Goal: Information Seeking & Learning: Learn about a topic

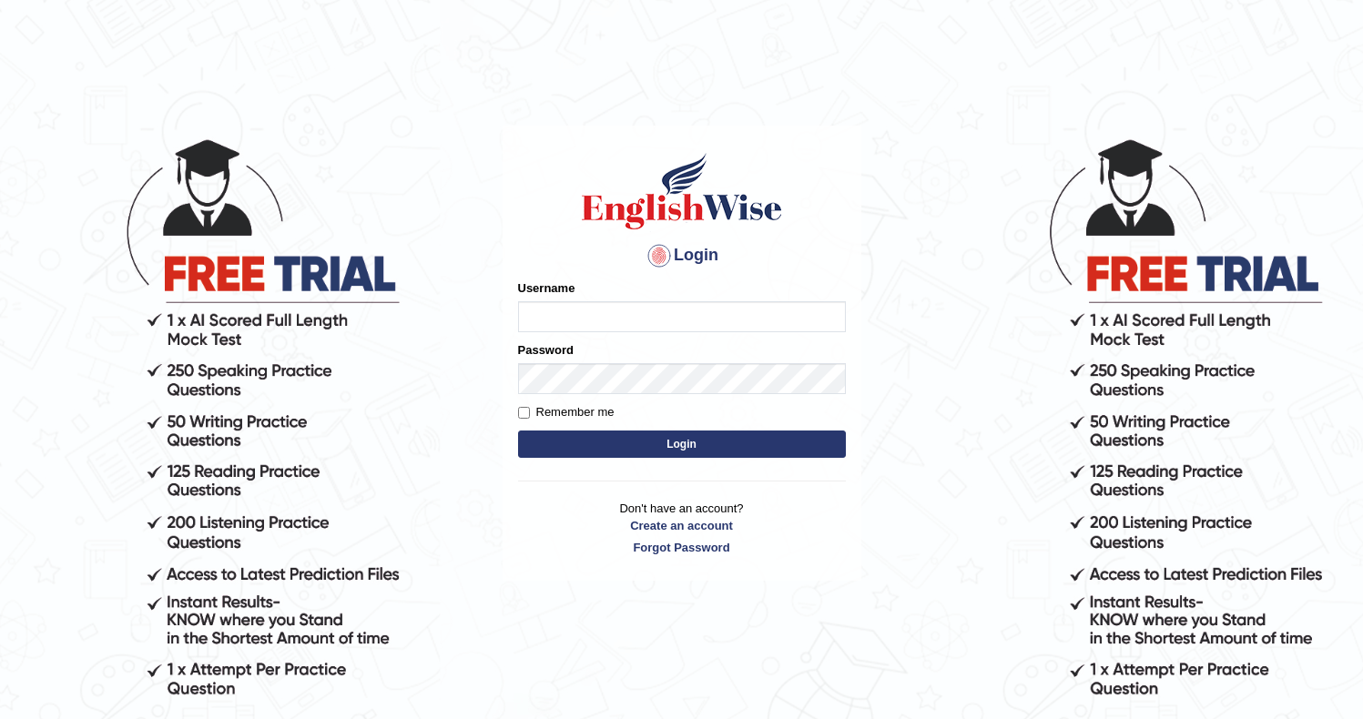
type input "Ozgur"
click at [556, 437] on button "Login" at bounding box center [682, 444] width 328 height 27
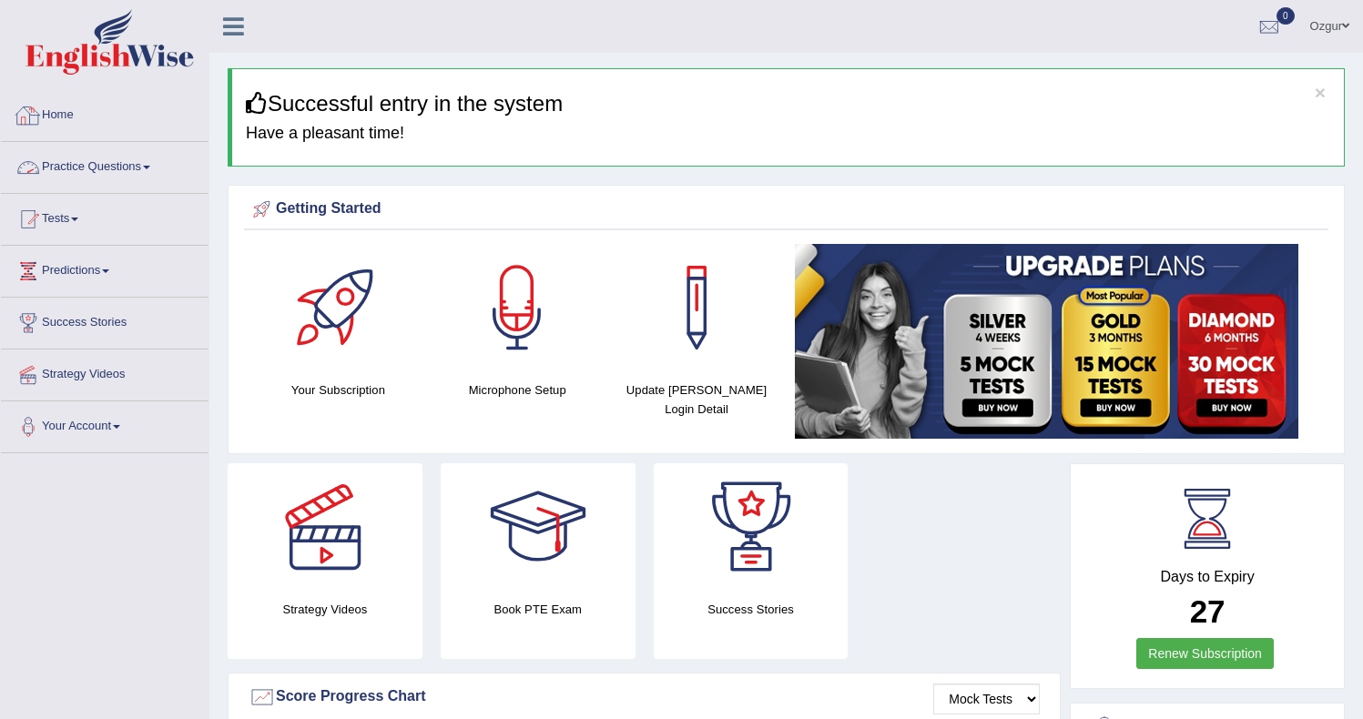
click at [136, 163] on link "Practice Questions" at bounding box center [105, 165] width 208 height 46
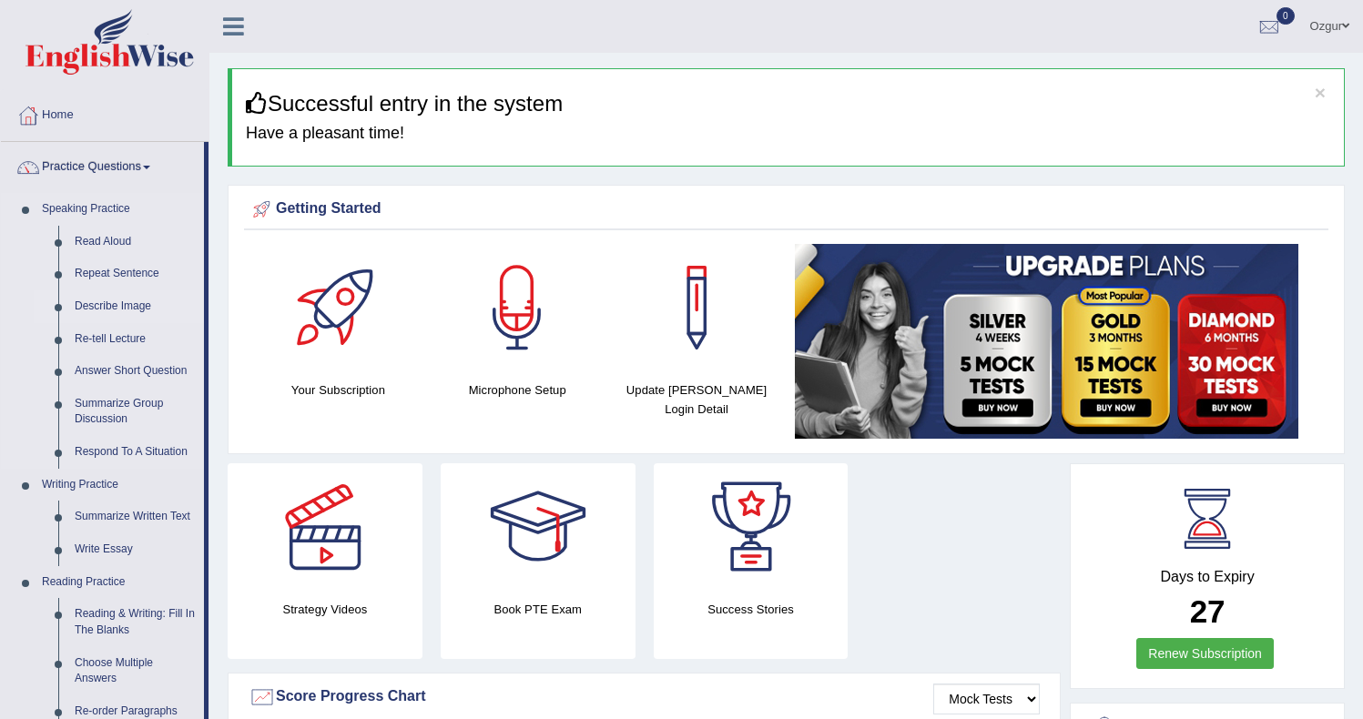
click at [102, 307] on link "Describe Image" at bounding box center [134, 306] width 137 height 33
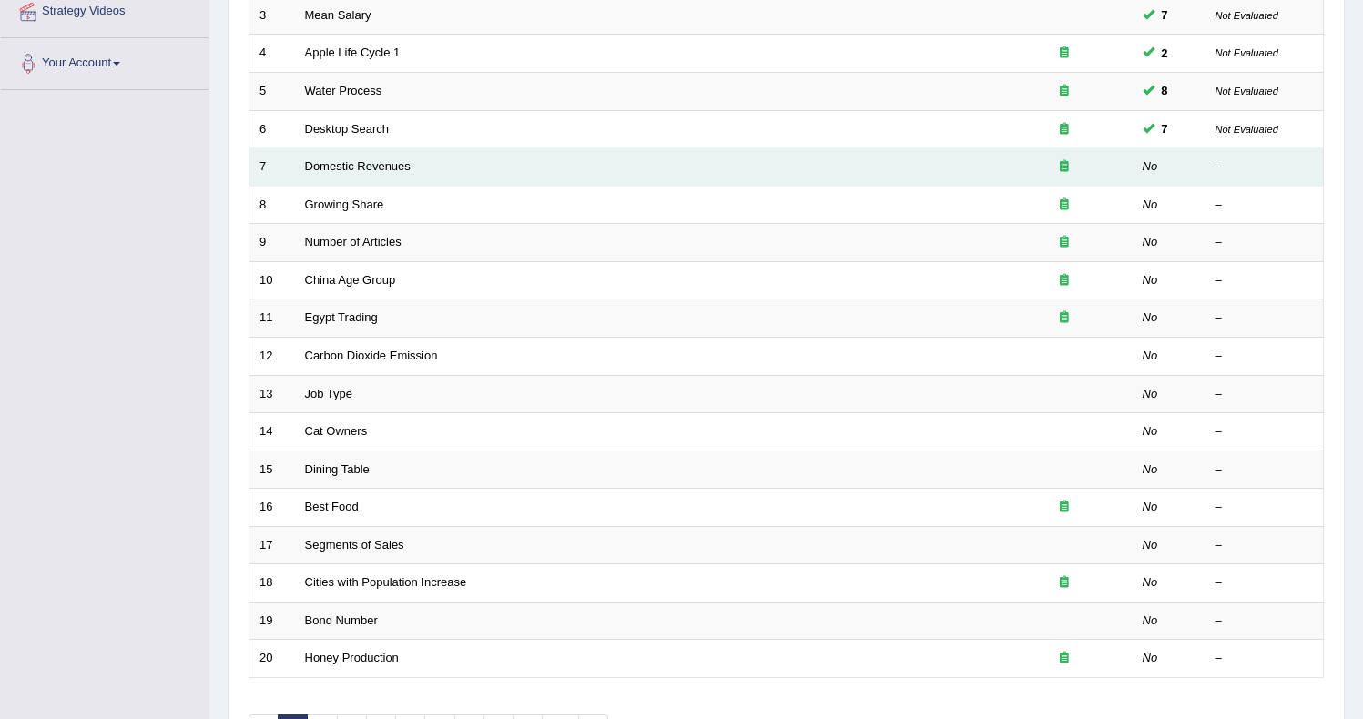
scroll to position [108, 0]
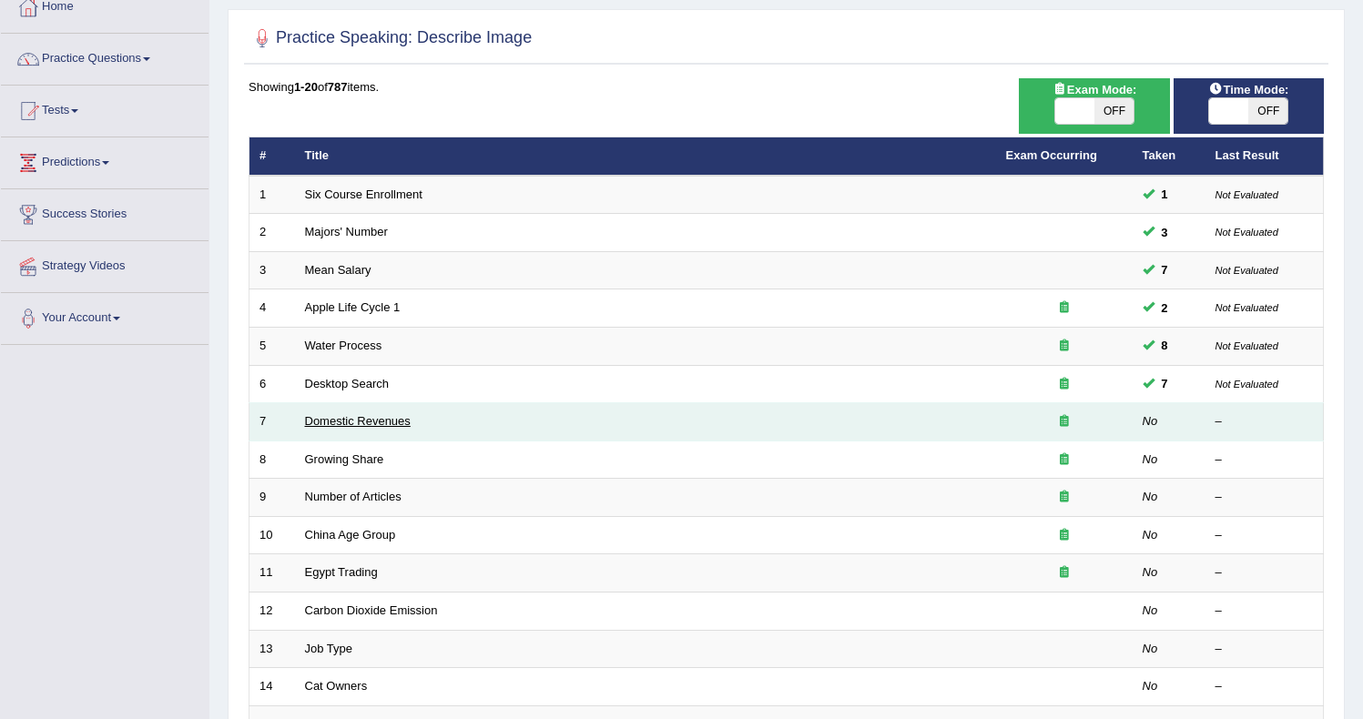
click at [376, 422] on link "Domestic Revenues" at bounding box center [358, 421] width 106 height 14
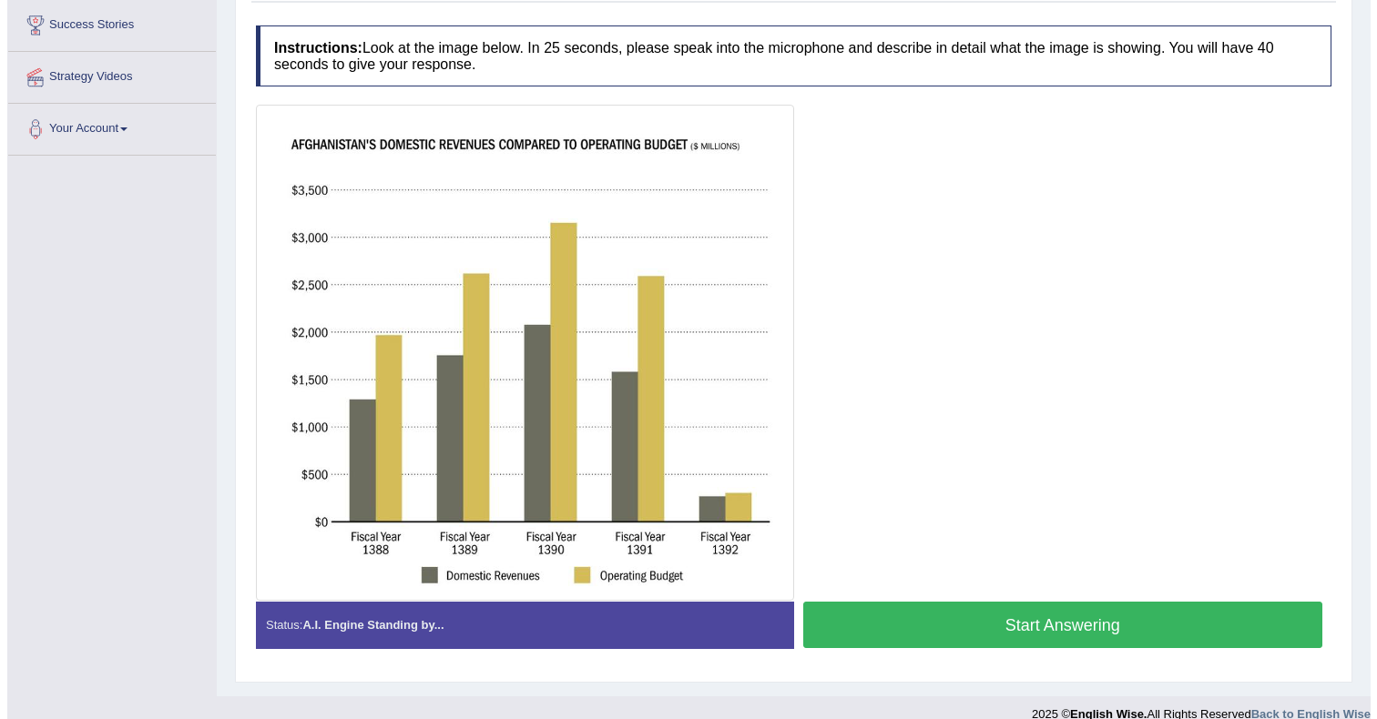
scroll to position [320, 0]
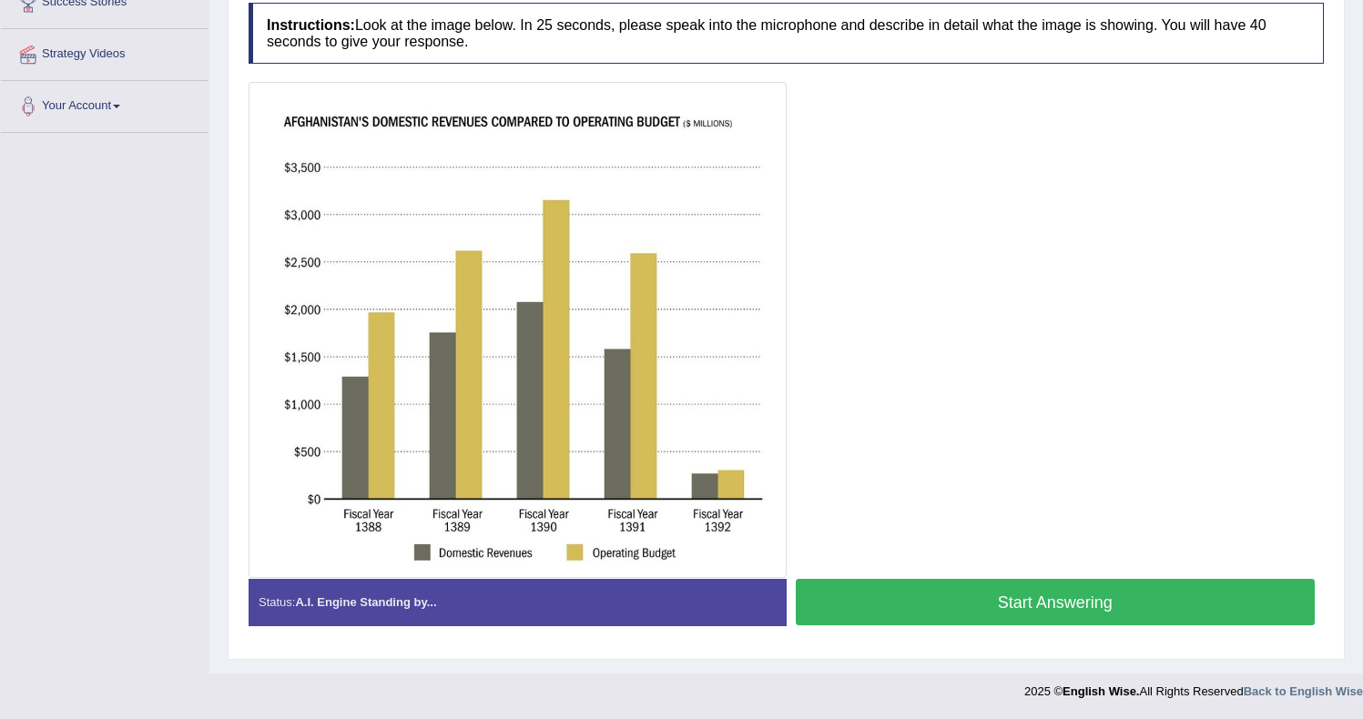
click at [887, 594] on button "Start Answering" at bounding box center [1056, 602] width 520 height 46
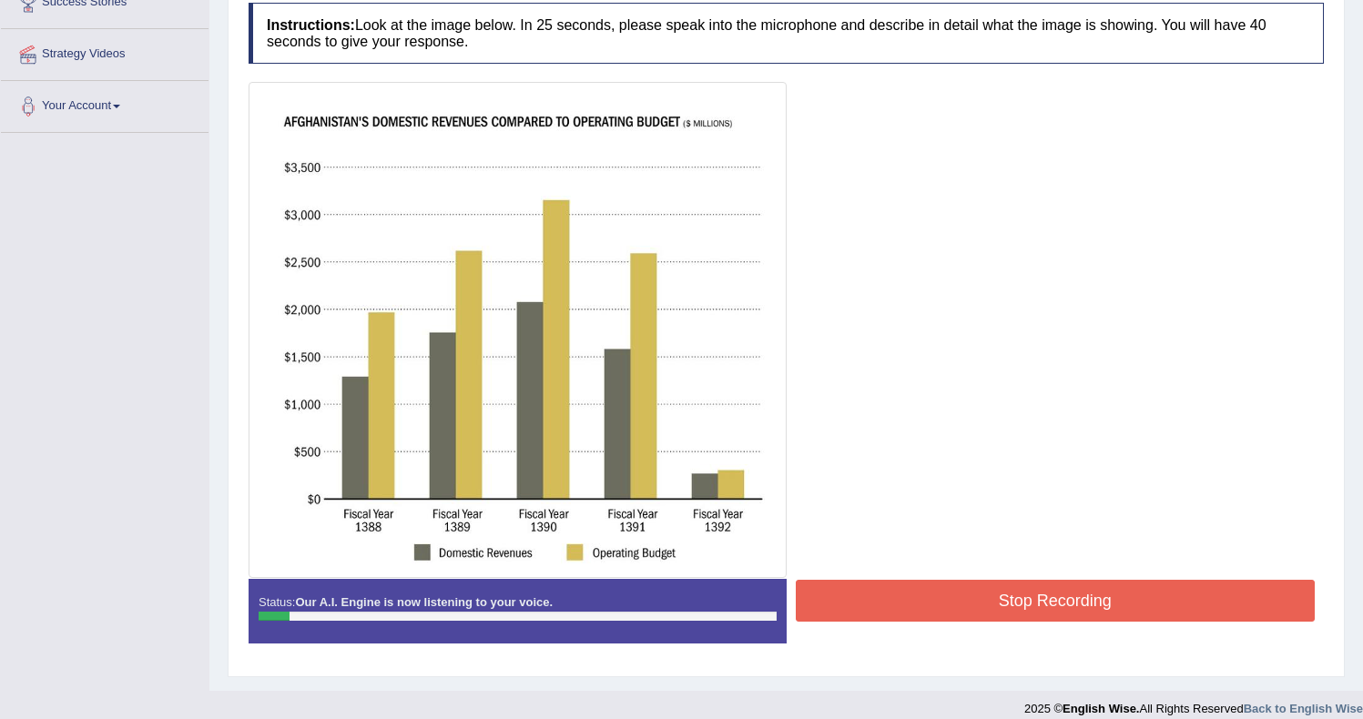
click at [913, 606] on button "Stop Recording" at bounding box center [1056, 601] width 520 height 42
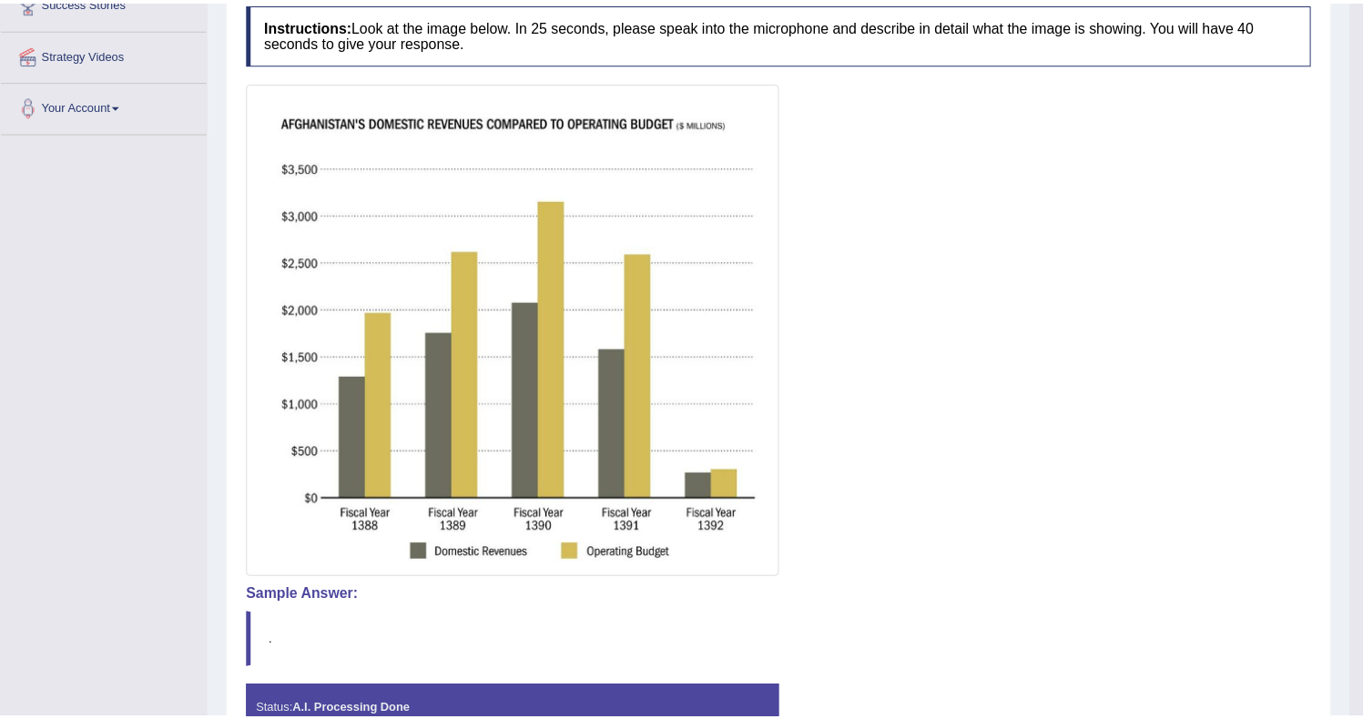
scroll to position [113, 0]
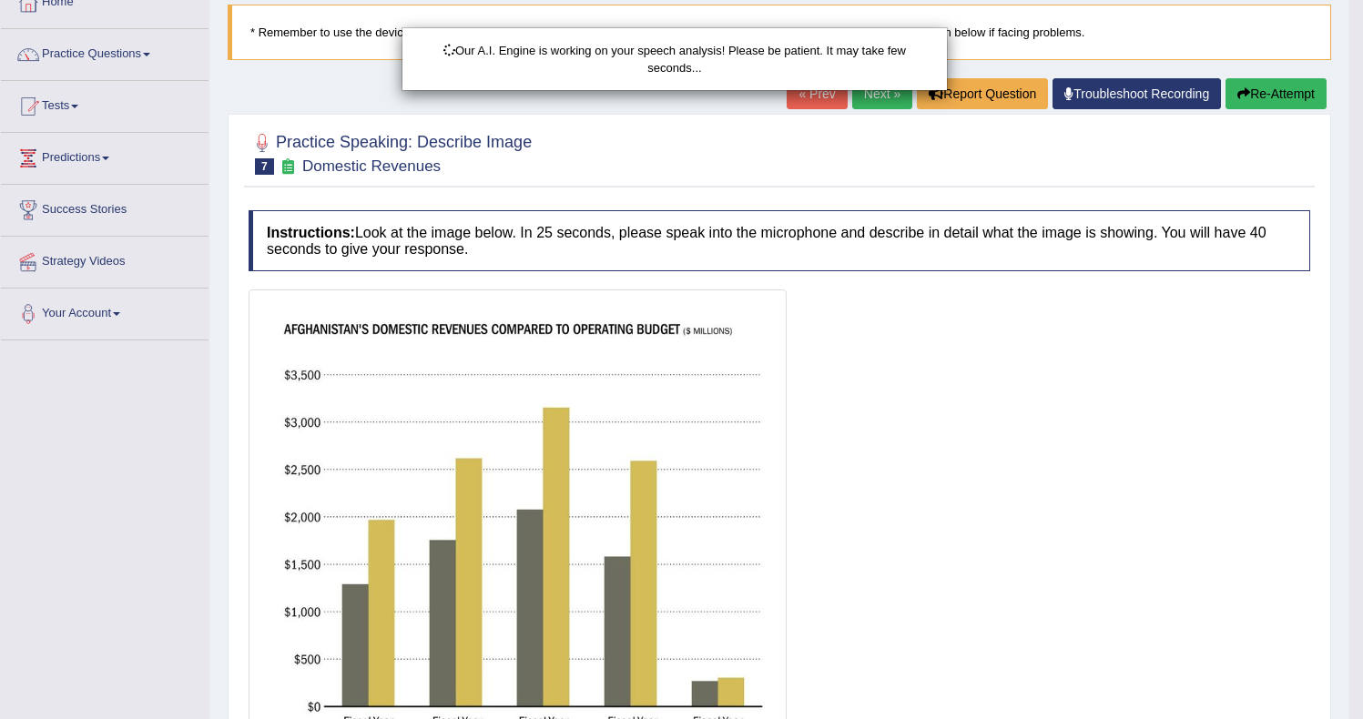
click at [1247, 109] on div "Our A.I. Engine is working on your speech analysis! Please be patient. It may t…" at bounding box center [681, 359] width 1363 height 719
click at [1261, 78] on div "Our A.I. Engine is working on your speech analysis! Please be patient. It may t…" at bounding box center [681, 359] width 1363 height 719
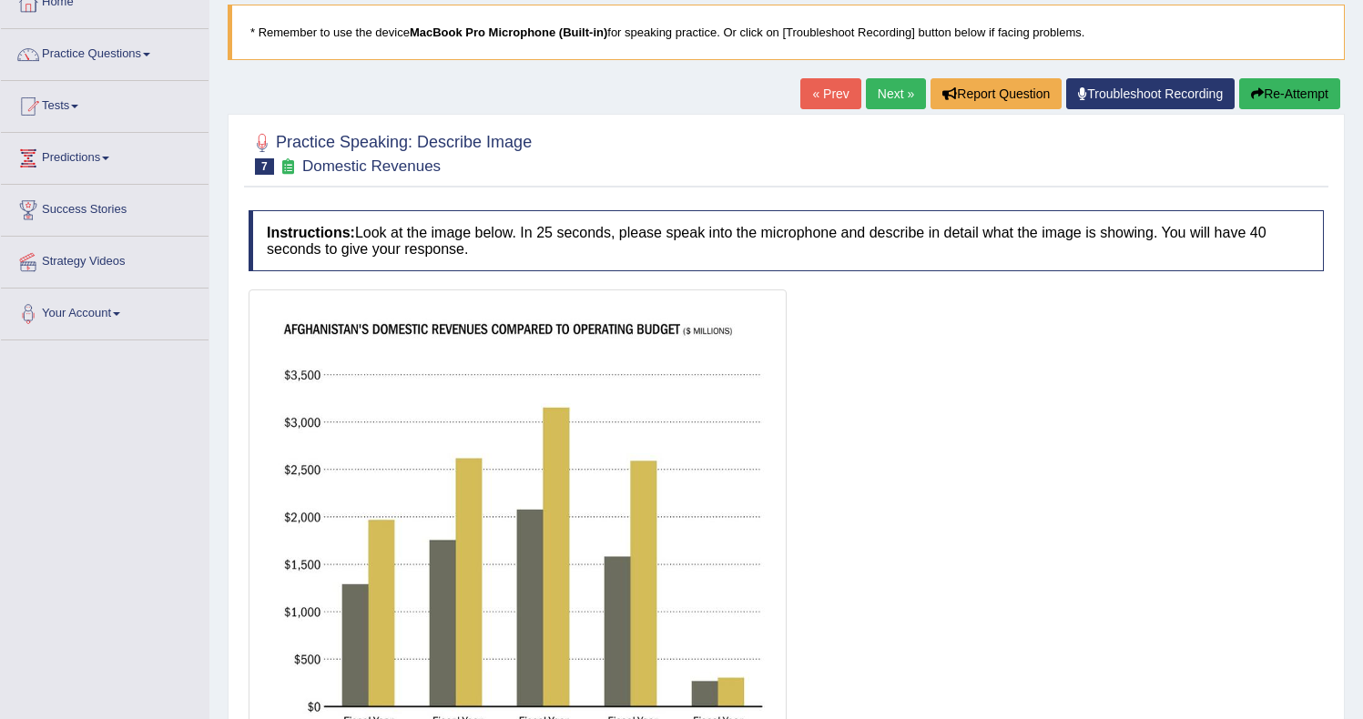
click at [1255, 99] on icon "button" at bounding box center [1257, 93] width 13 height 13
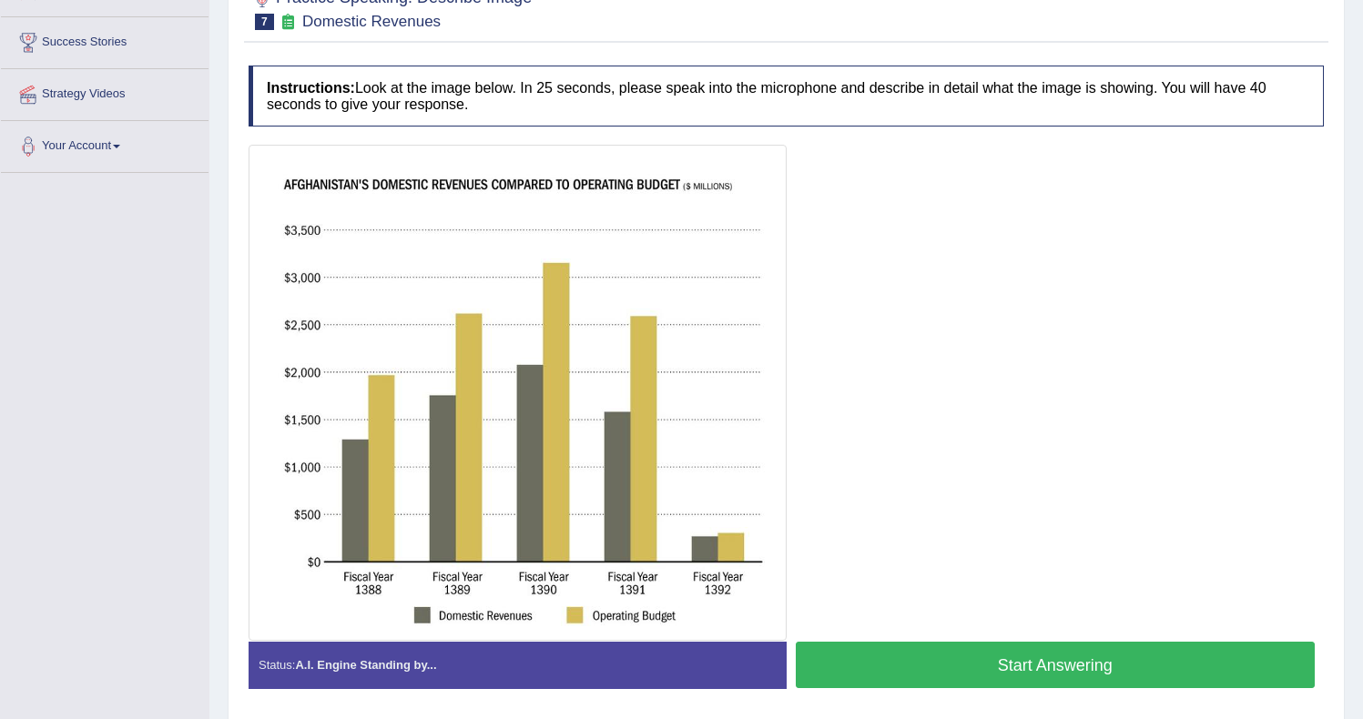
scroll to position [291, 0]
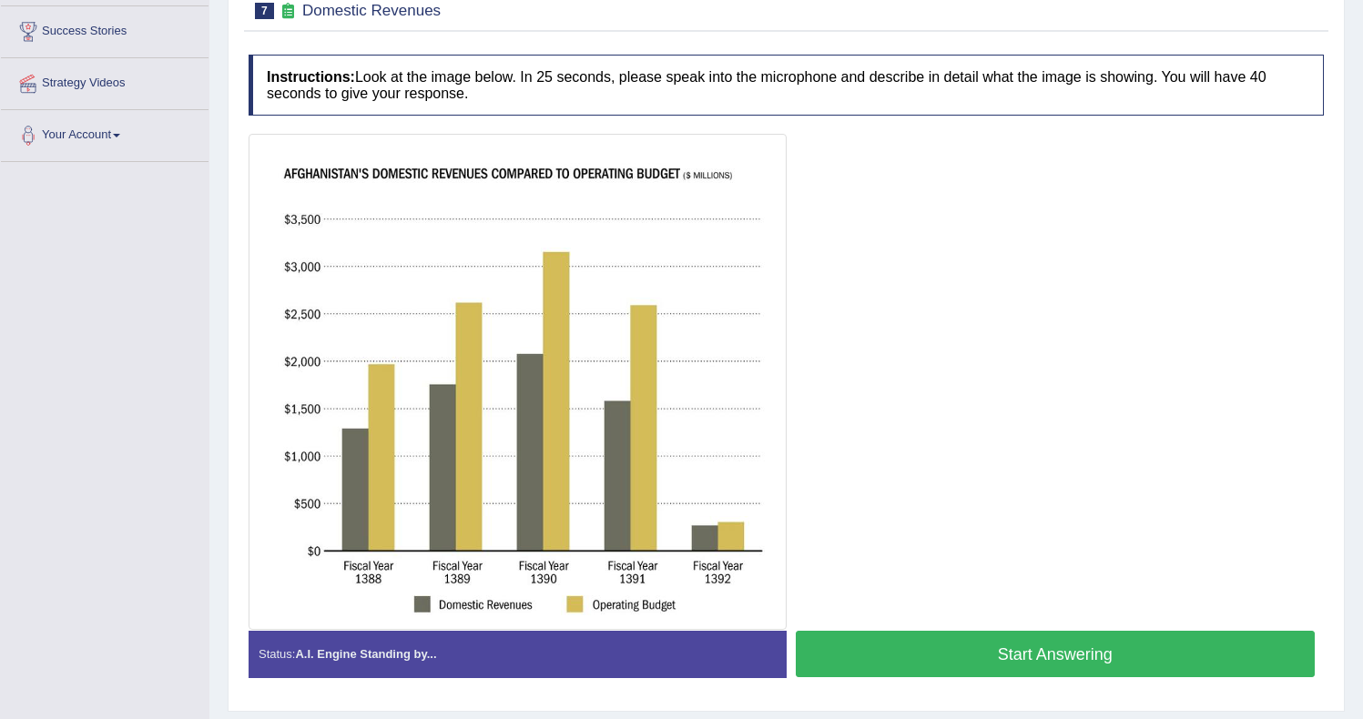
click at [927, 648] on button "Start Answering" at bounding box center [1056, 654] width 520 height 46
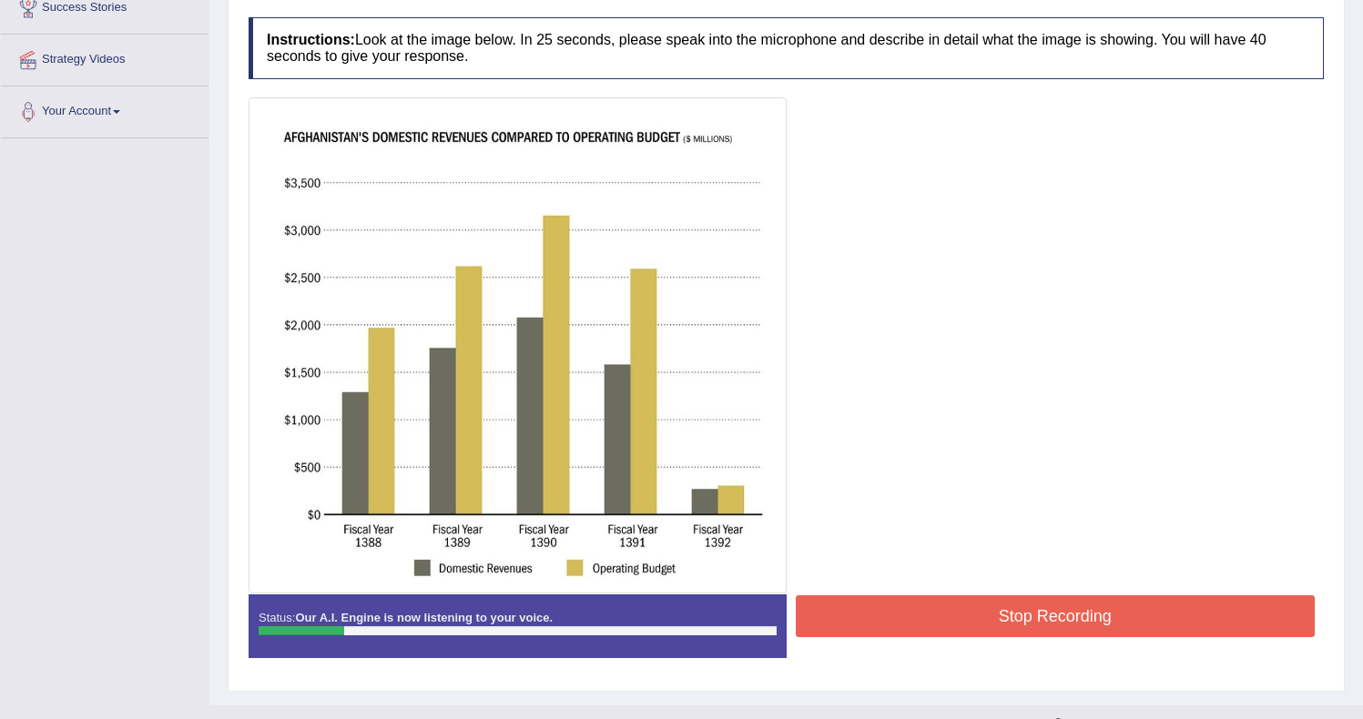
scroll to position [319, 0]
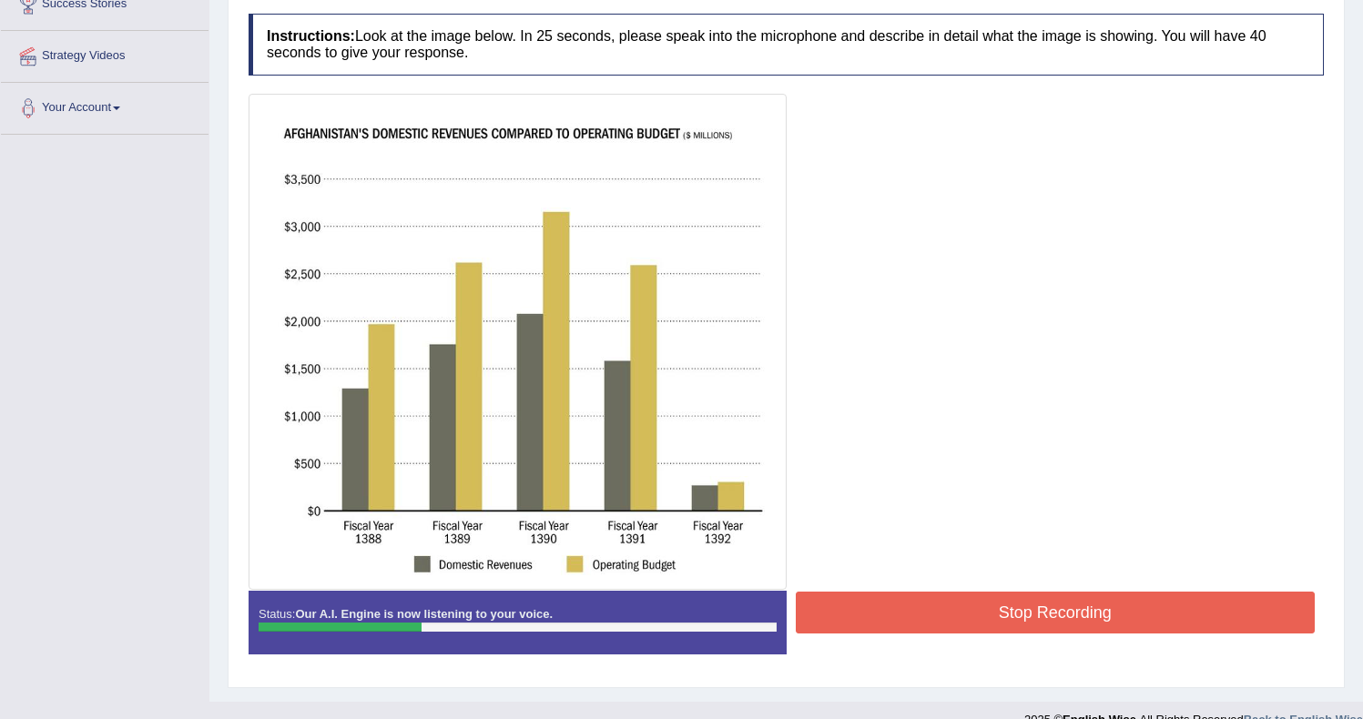
click at [868, 615] on button "Stop Recording" at bounding box center [1056, 613] width 520 height 42
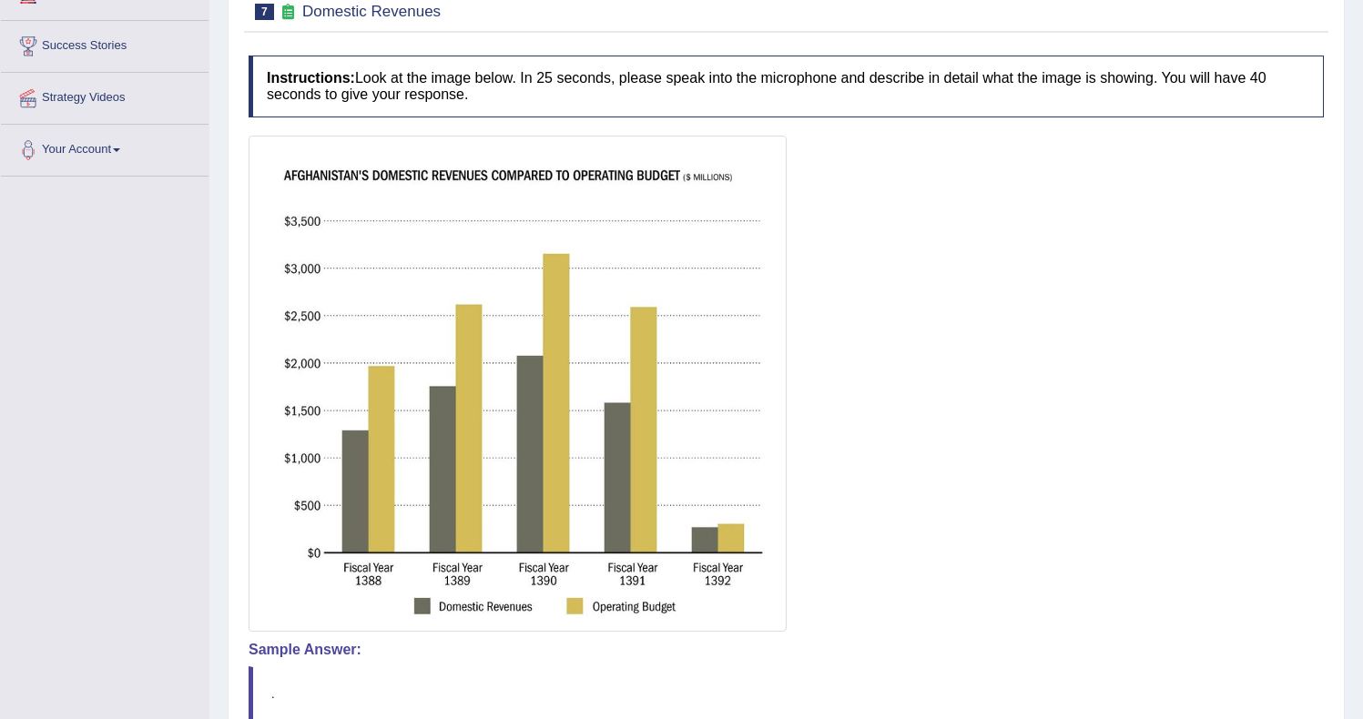
scroll to position [0, 0]
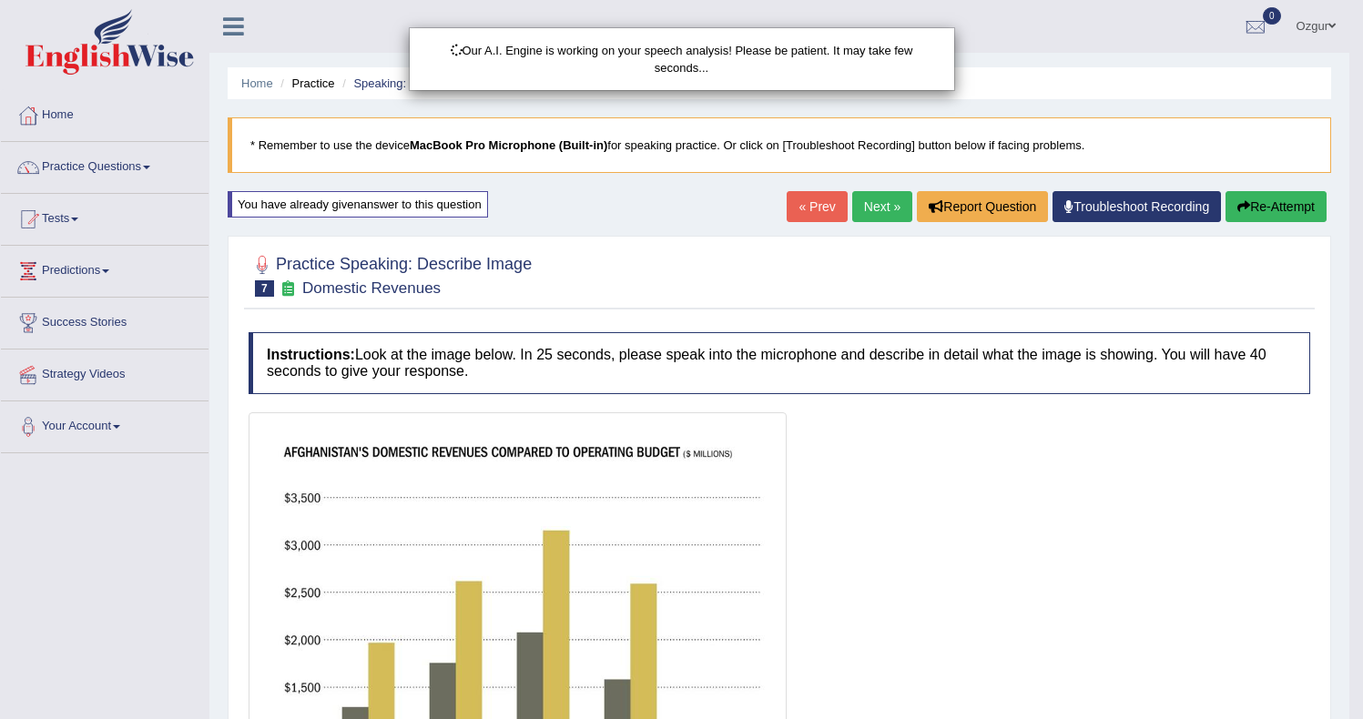
click at [1270, 212] on div "Our A.I. Engine is working on your speech analysis! Please be patient. It may t…" at bounding box center [681, 359] width 1363 height 719
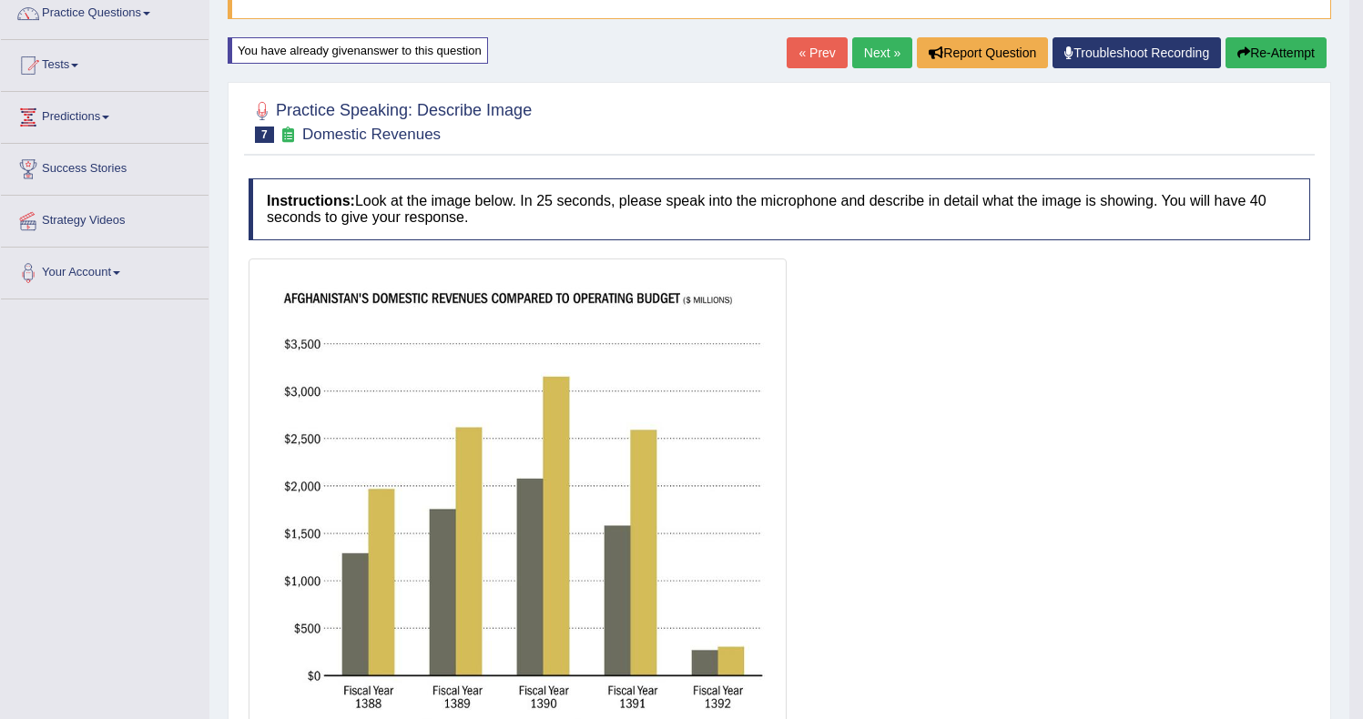
scroll to position [150, 0]
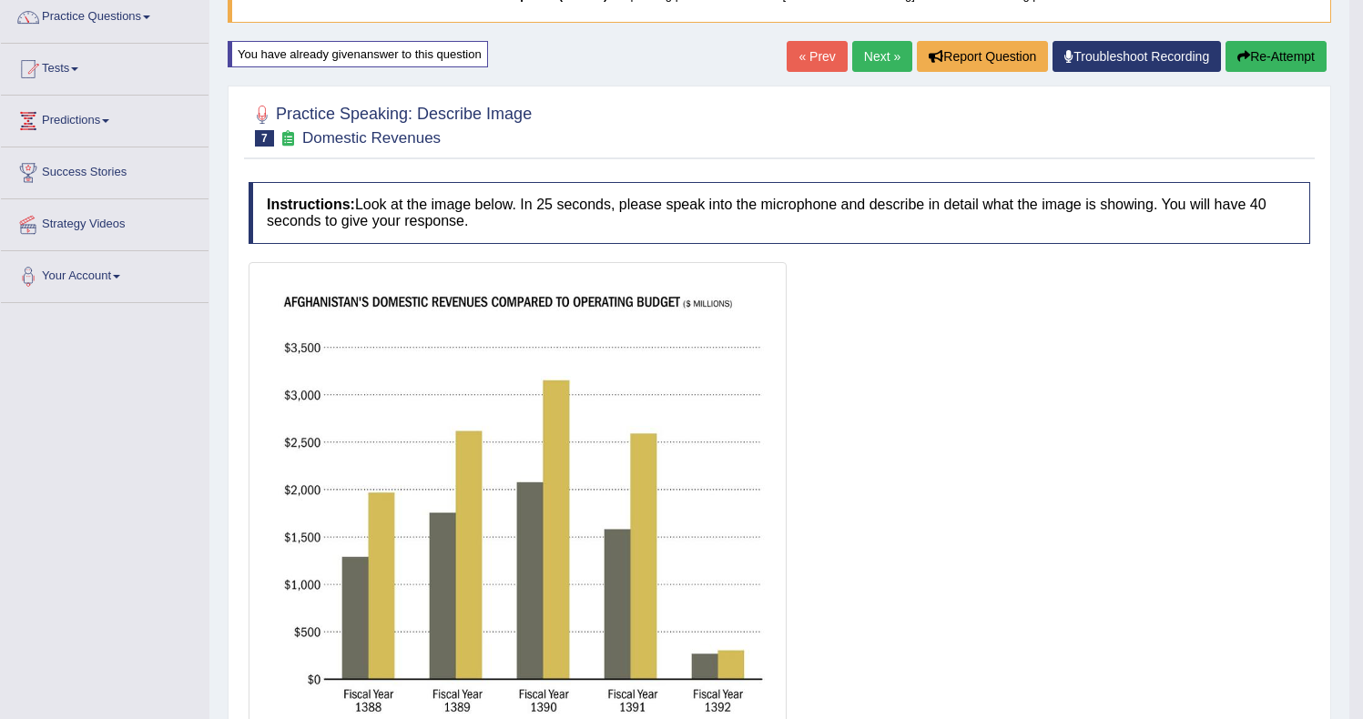
click at [1289, 68] on button "Re-Attempt" at bounding box center [1275, 56] width 101 height 31
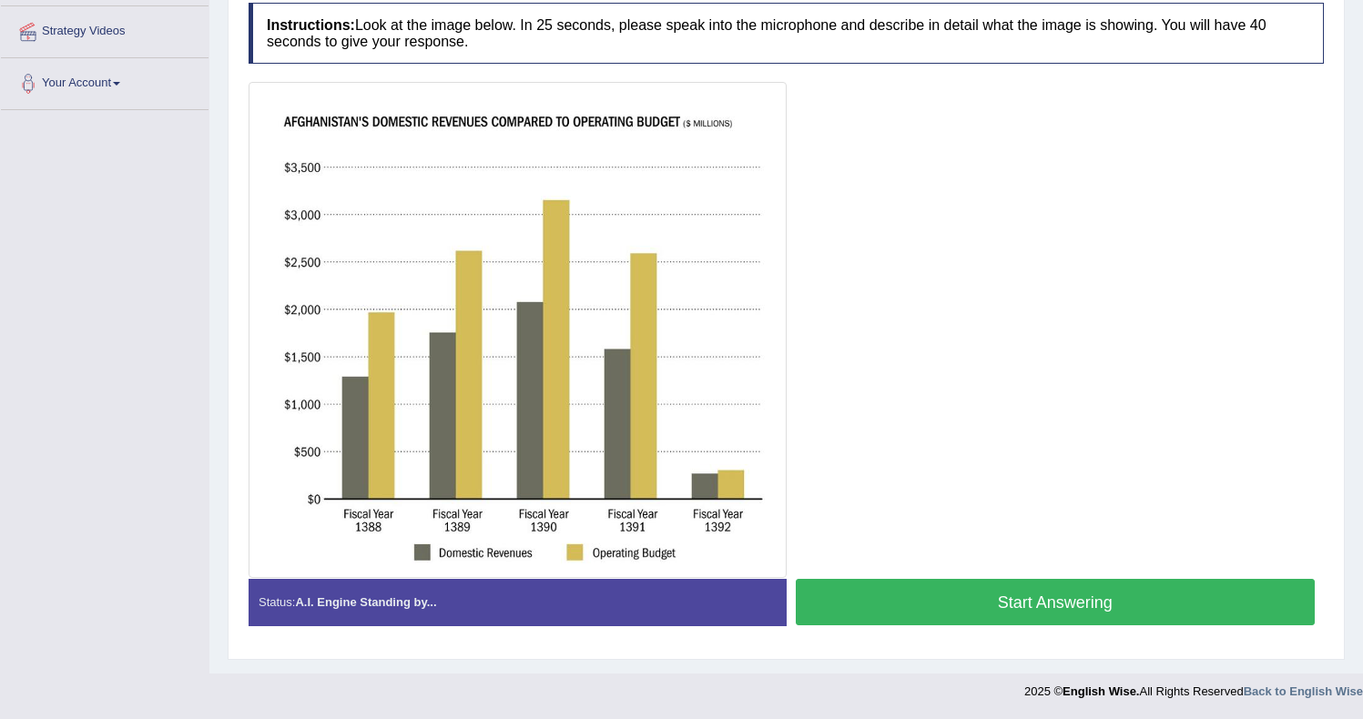
click at [1092, 594] on button "Start Answering" at bounding box center [1056, 602] width 520 height 46
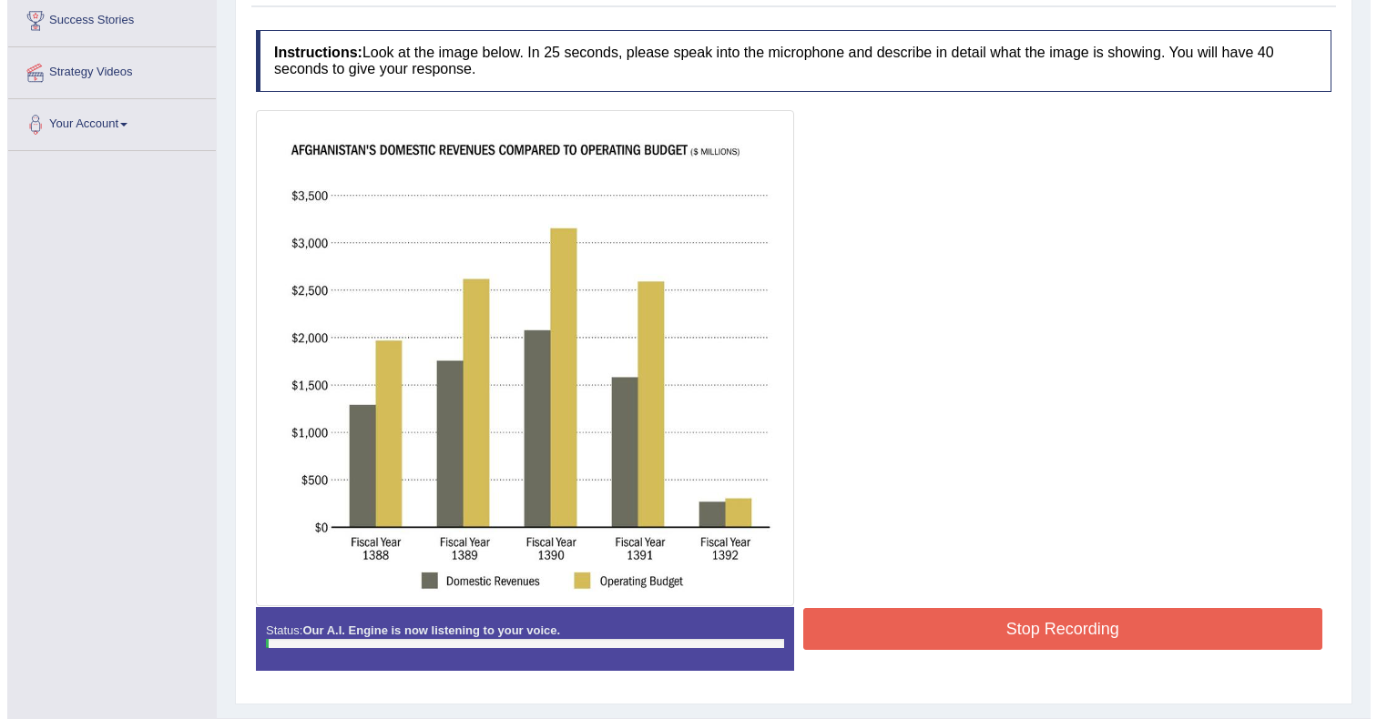
scroll to position [314, 0]
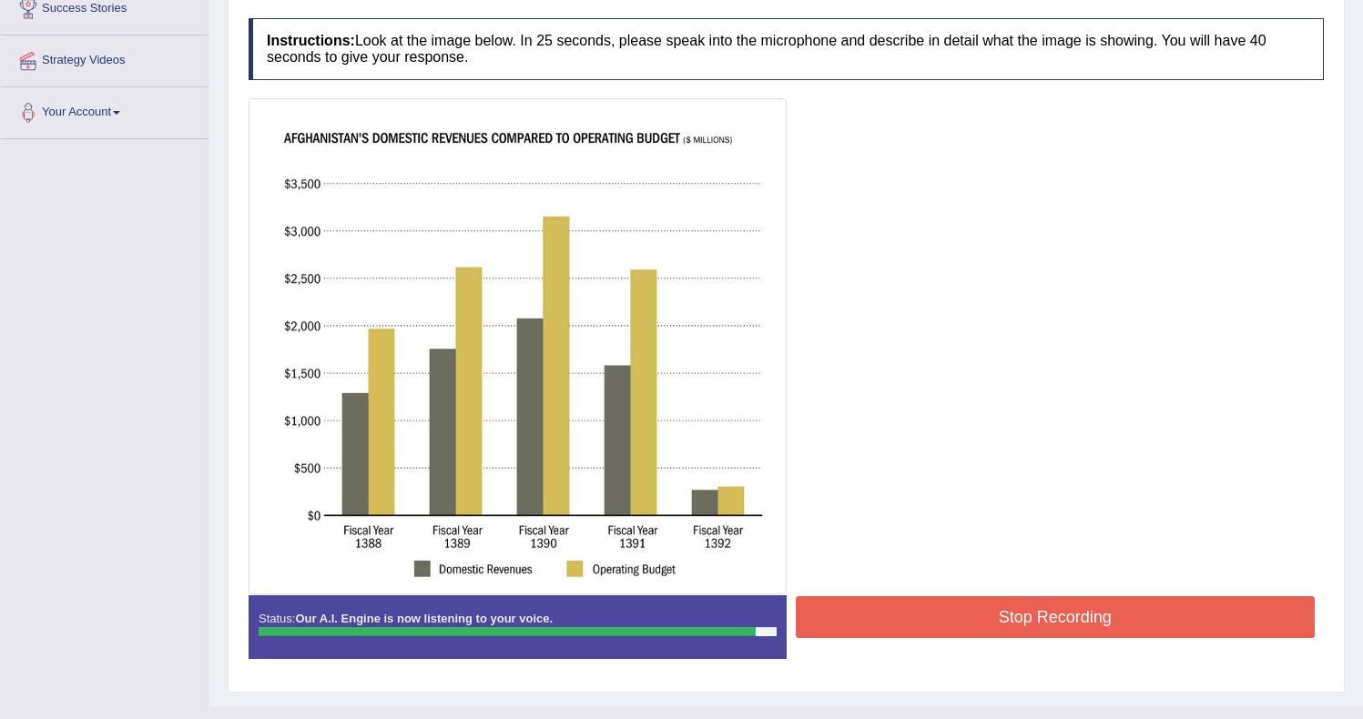
click at [855, 623] on button "Stop Recording" at bounding box center [1056, 617] width 520 height 42
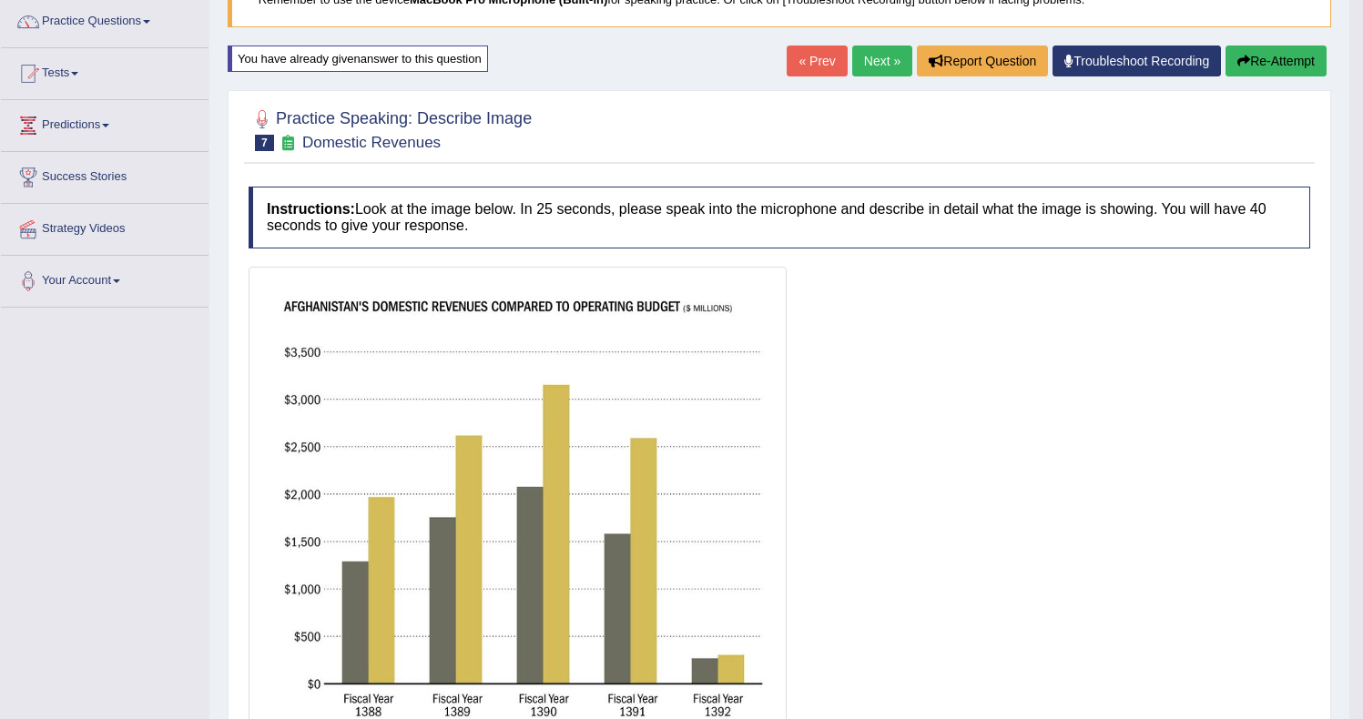
scroll to position [144, 0]
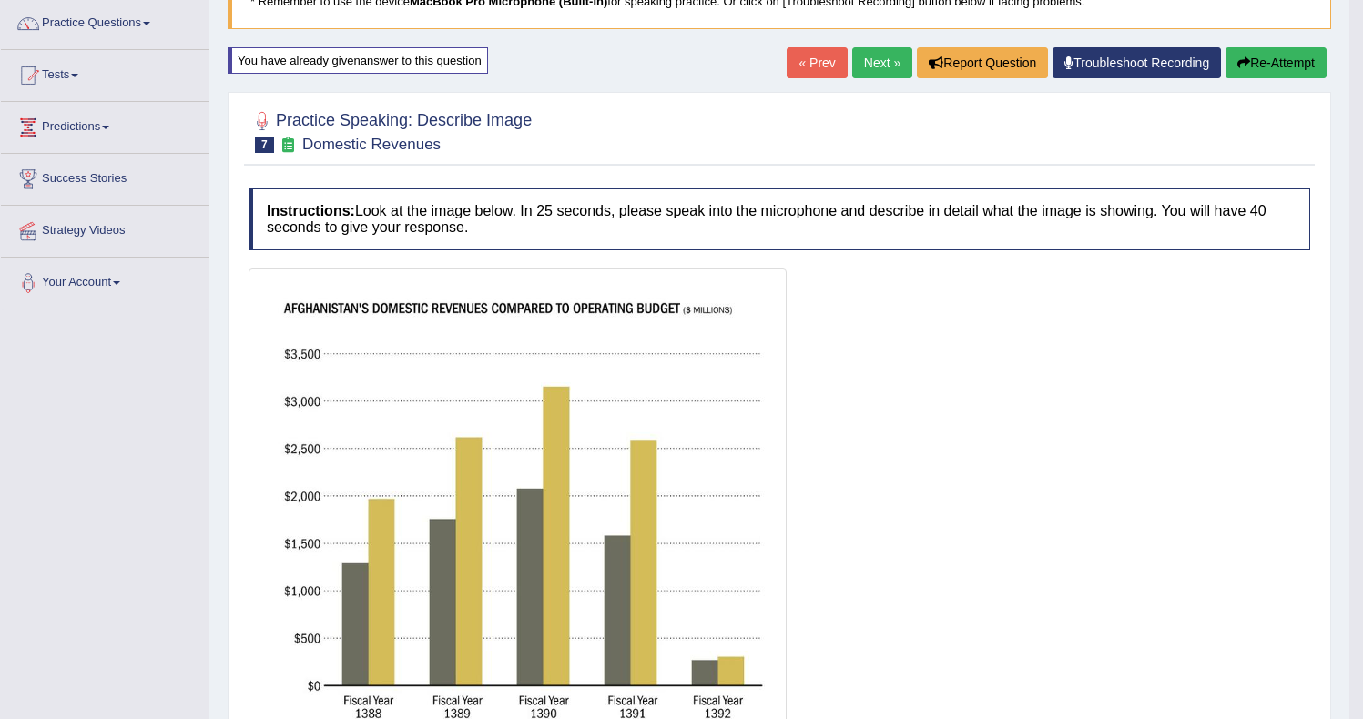
click at [1254, 53] on button "Re-Attempt" at bounding box center [1275, 62] width 101 height 31
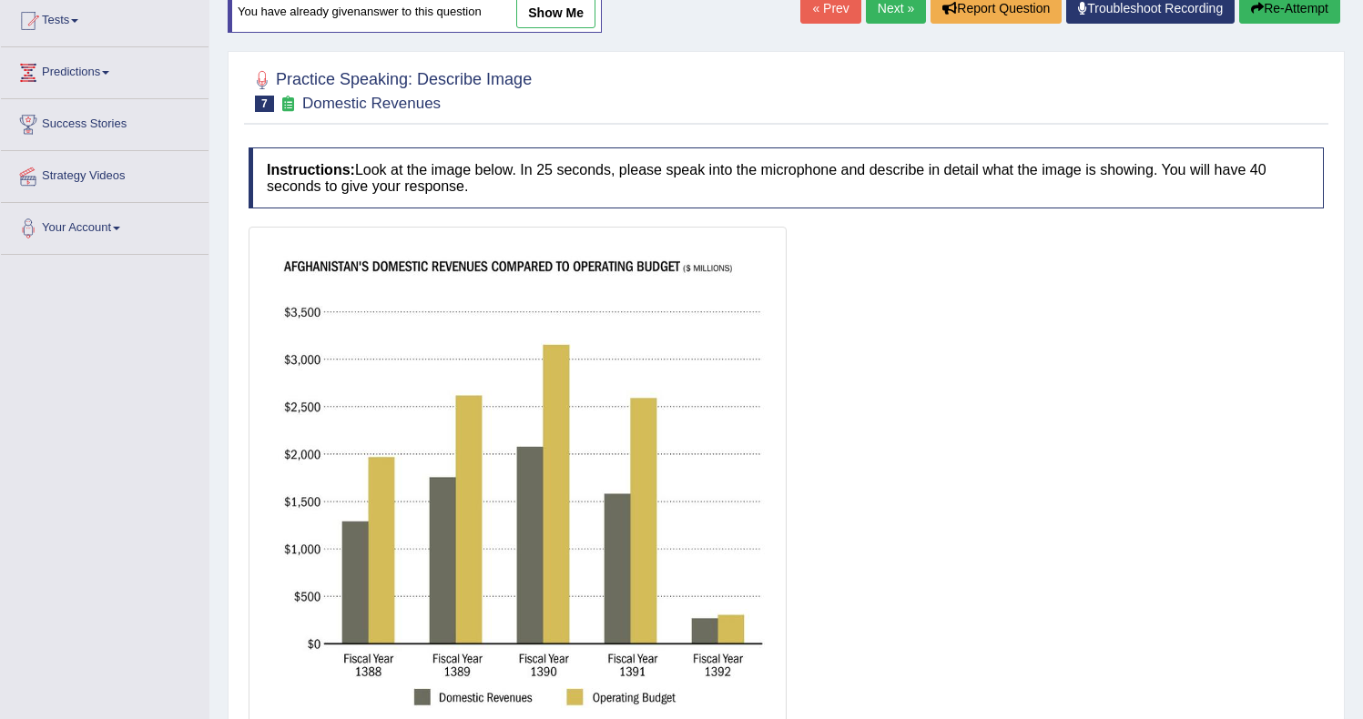
scroll to position [309, 0]
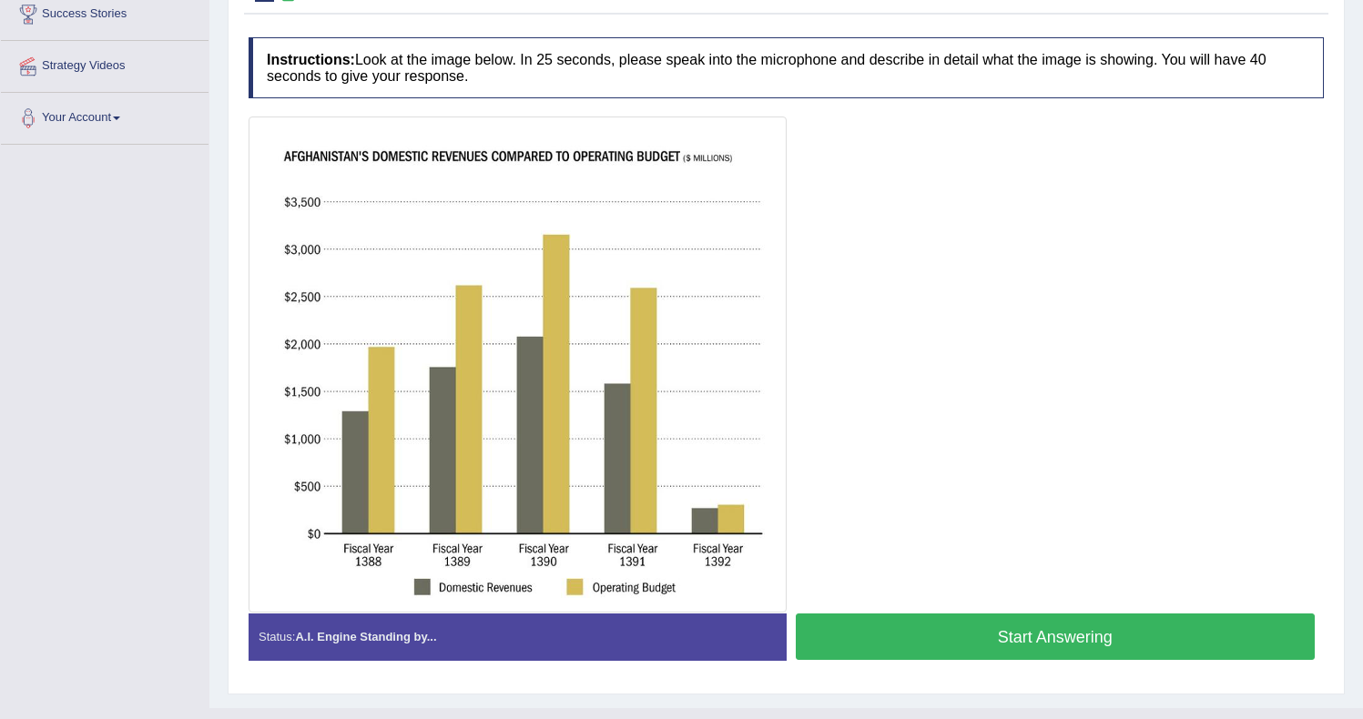
click at [1041, 635] on button "Start Answering" at bounding box center [1056, 637] width 520 height 46
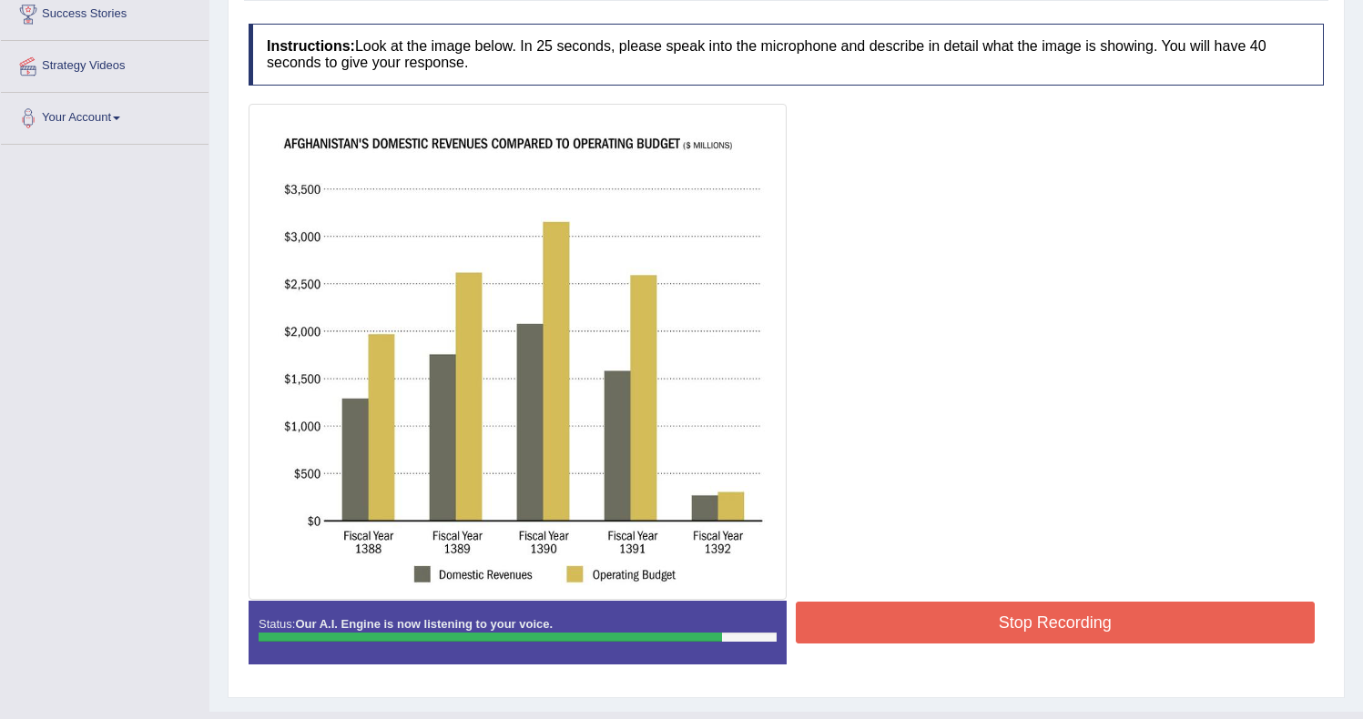
click at [928, 620] on button "Stop Recording" at bounding box center [1056, 623] width 520 height 42
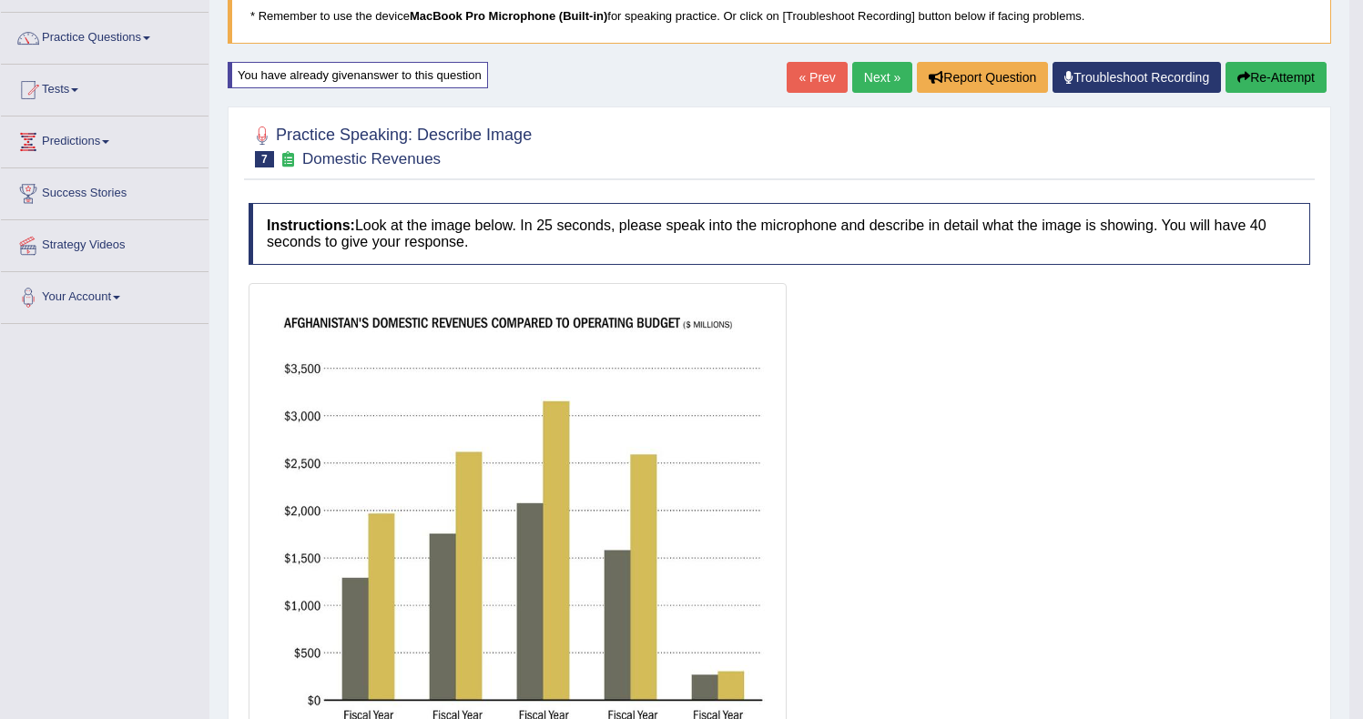
scroll to position [127, 0]
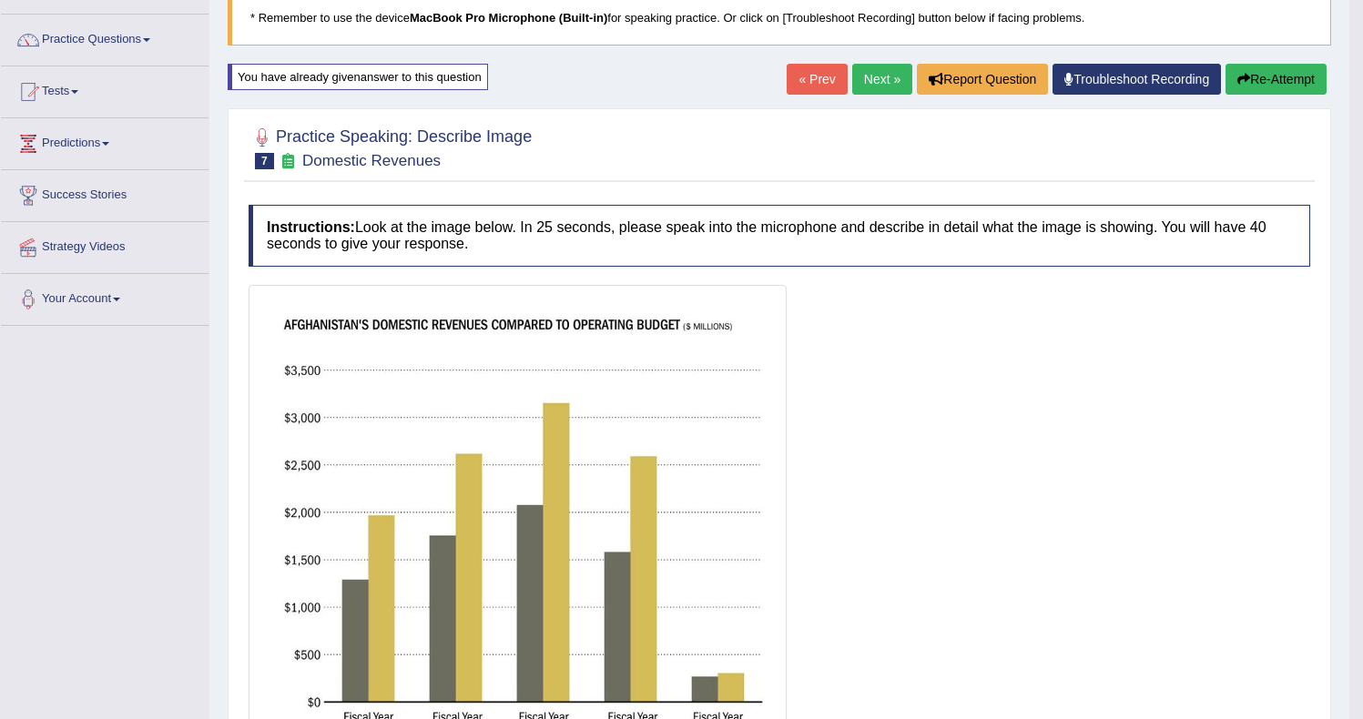
click at [1280, 70] on button "Re-Attempt" at bounding box center [1275, 79] width 101 height 31
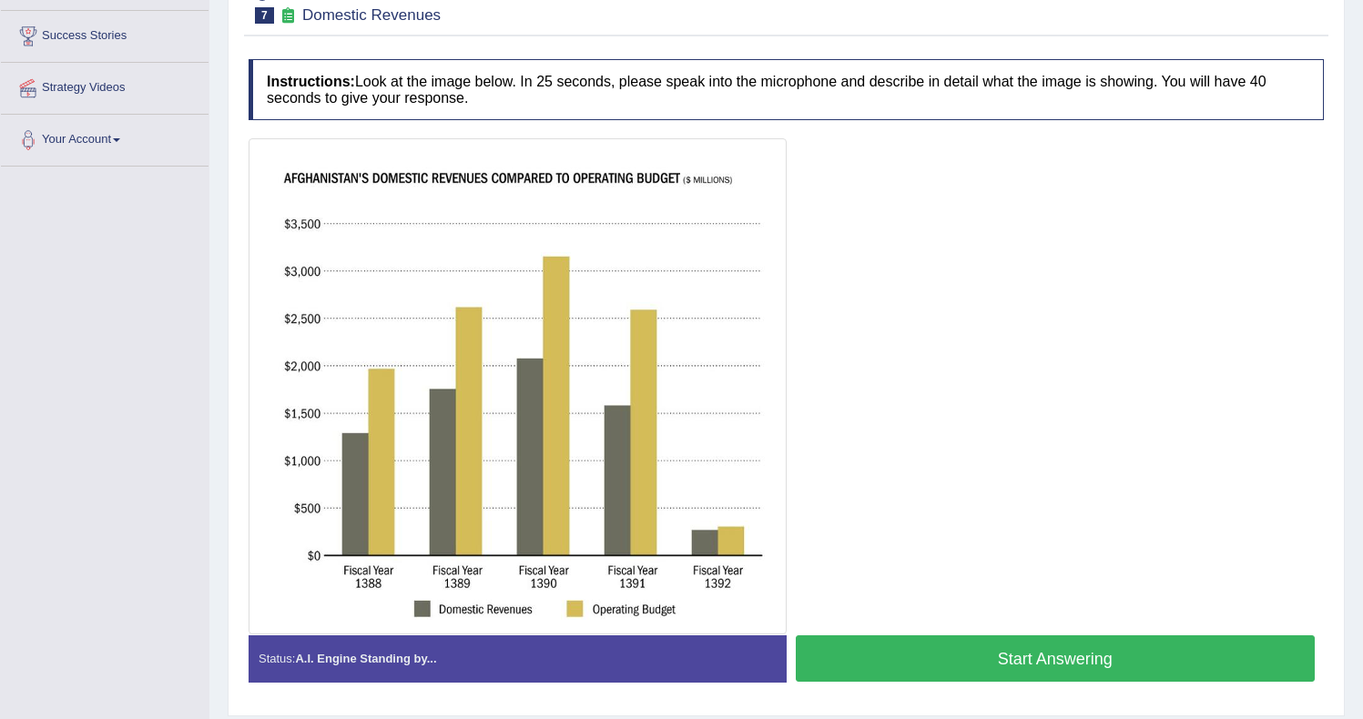
scroll to position [287, 0]
click at [888, 676] on button "Start Answering" at bounding box center [1056, 658] width 520 height 46
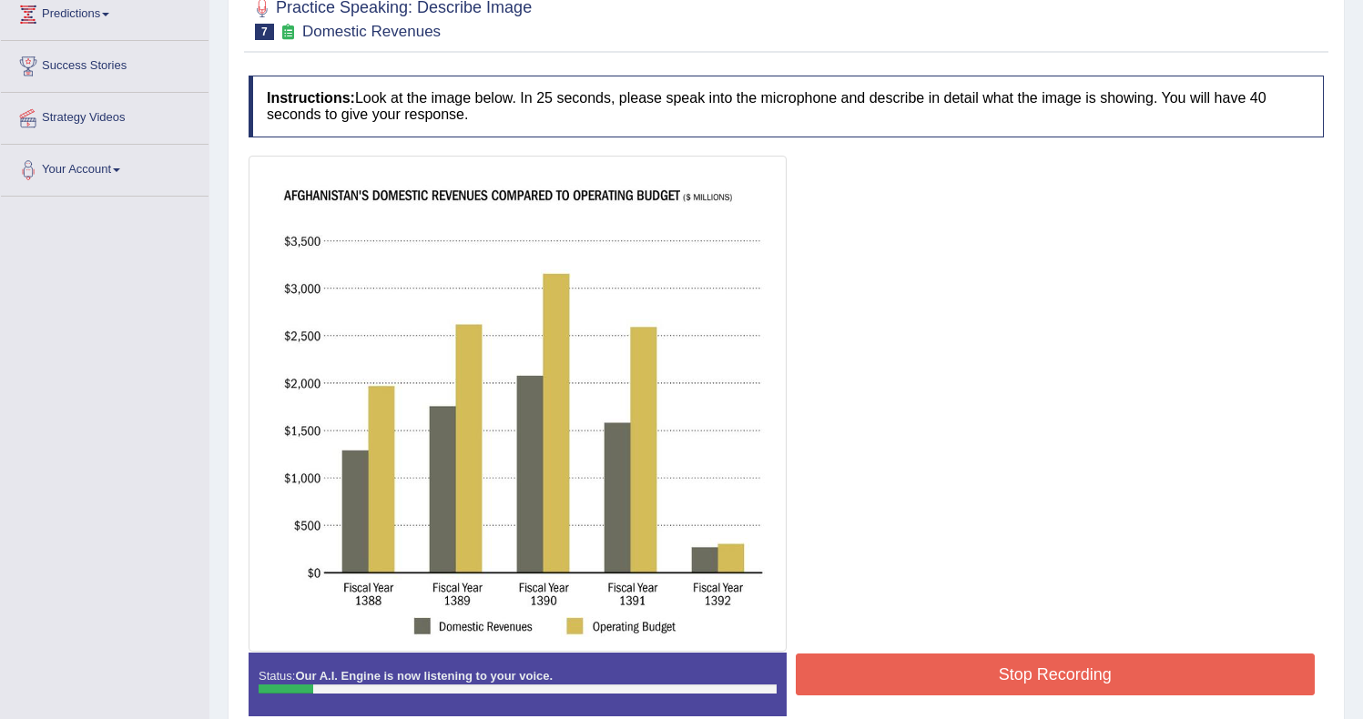
scroll to position [294, 0]
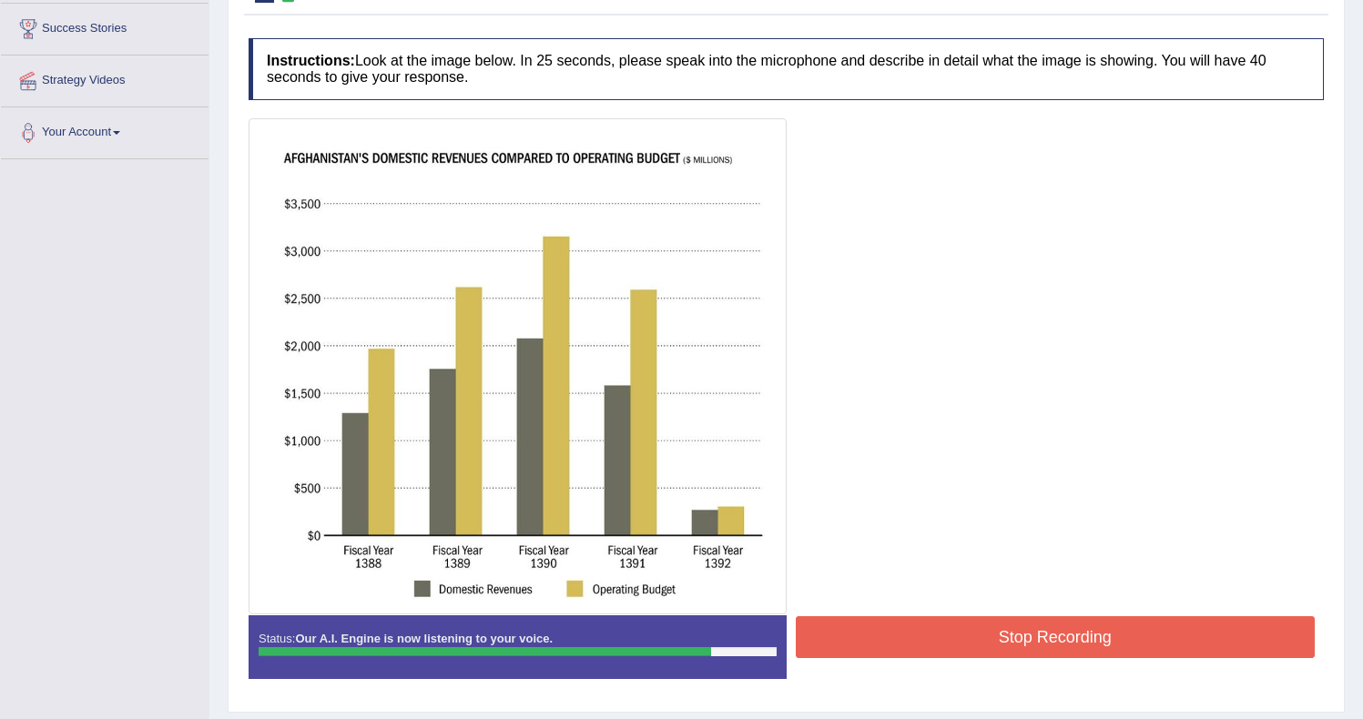
click at [839, 636] on button "Stop Recording" at bounding box center [1056, 637] width 520 height 42
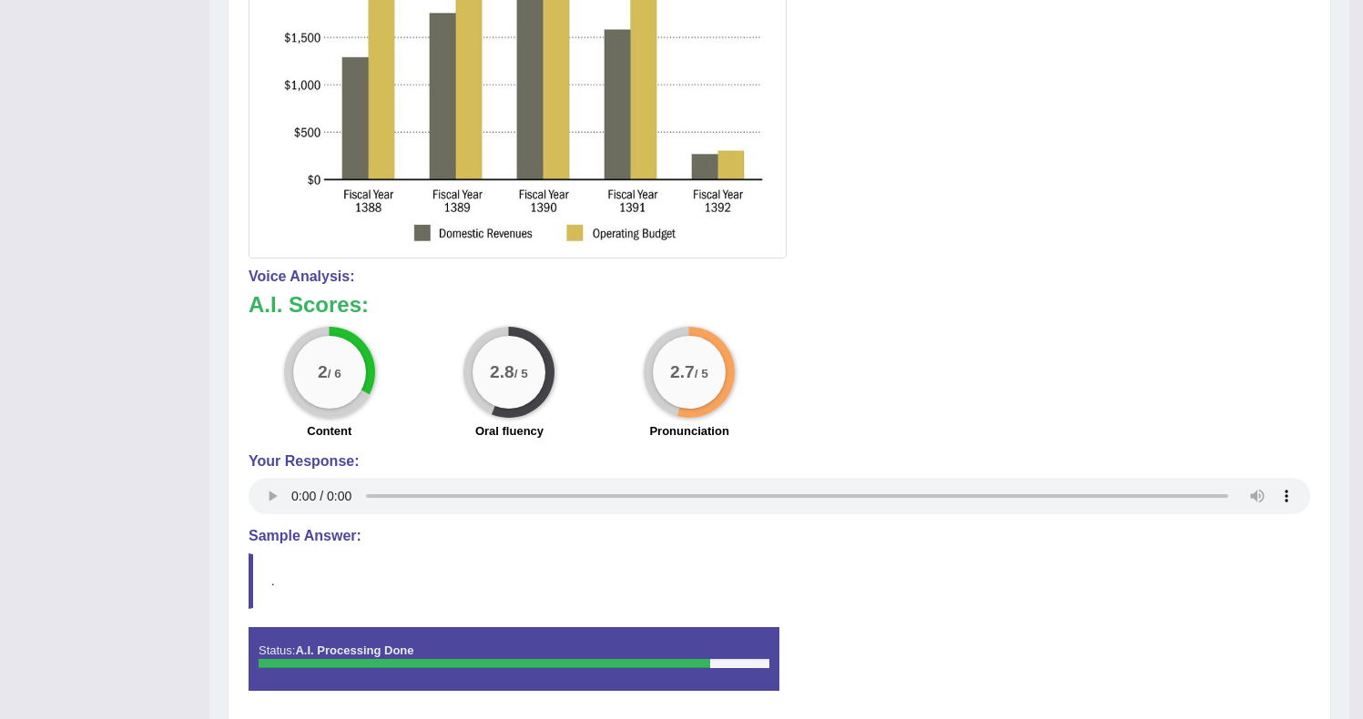
scroll to position [27, 0]
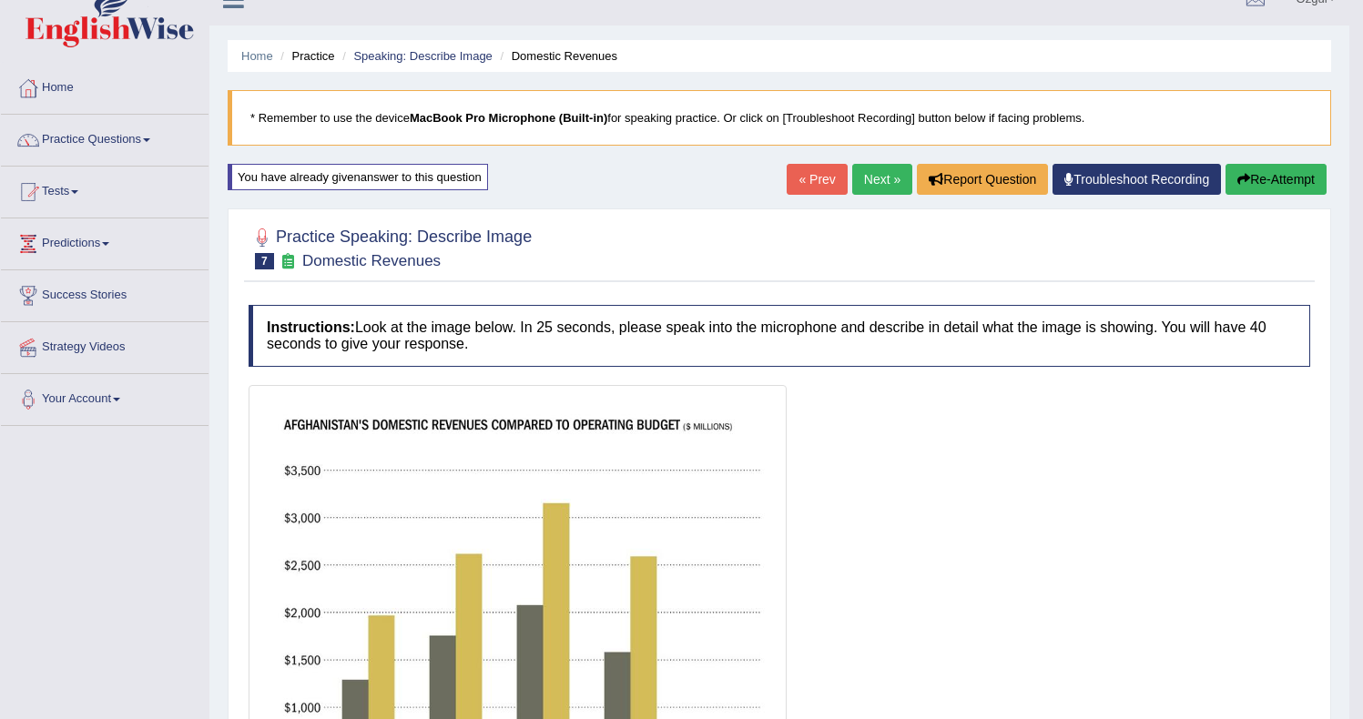
click at [1241, 181] on icon "button" at bounding box center [1243, 179] width 13 height 13
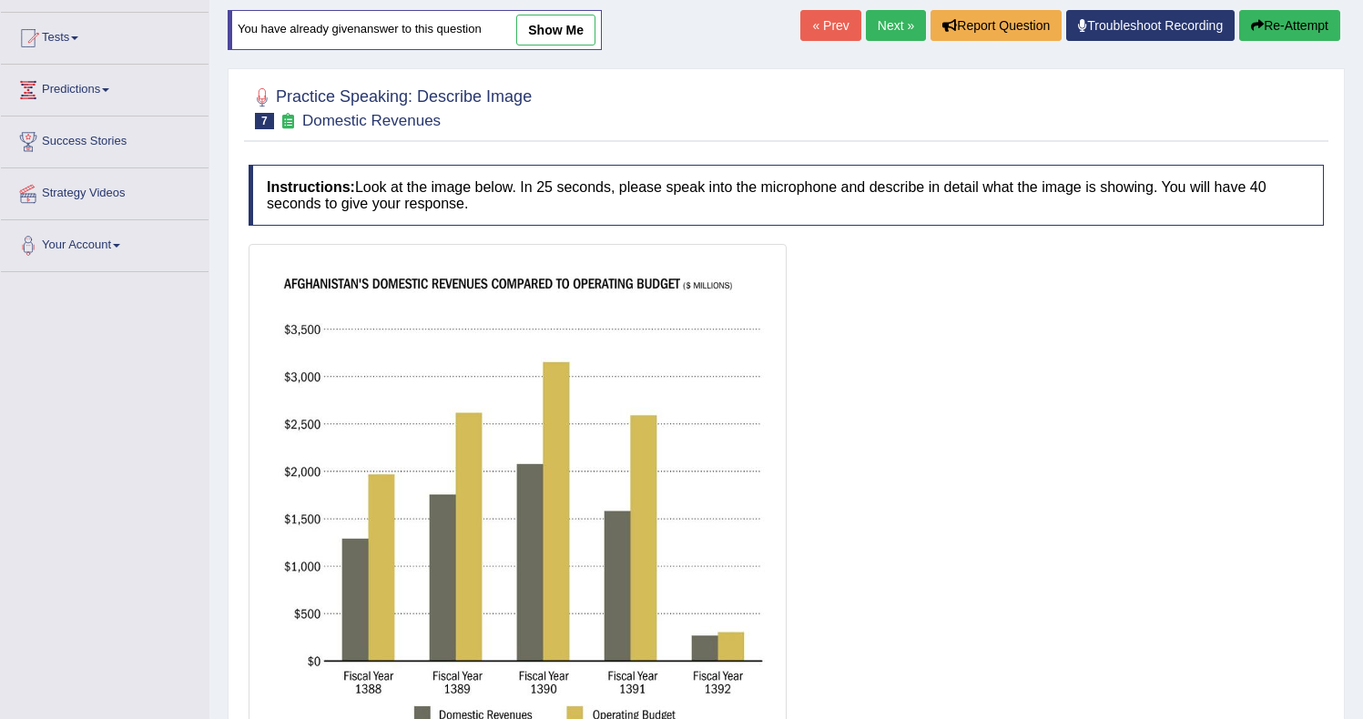
scroll to position [343, 0]
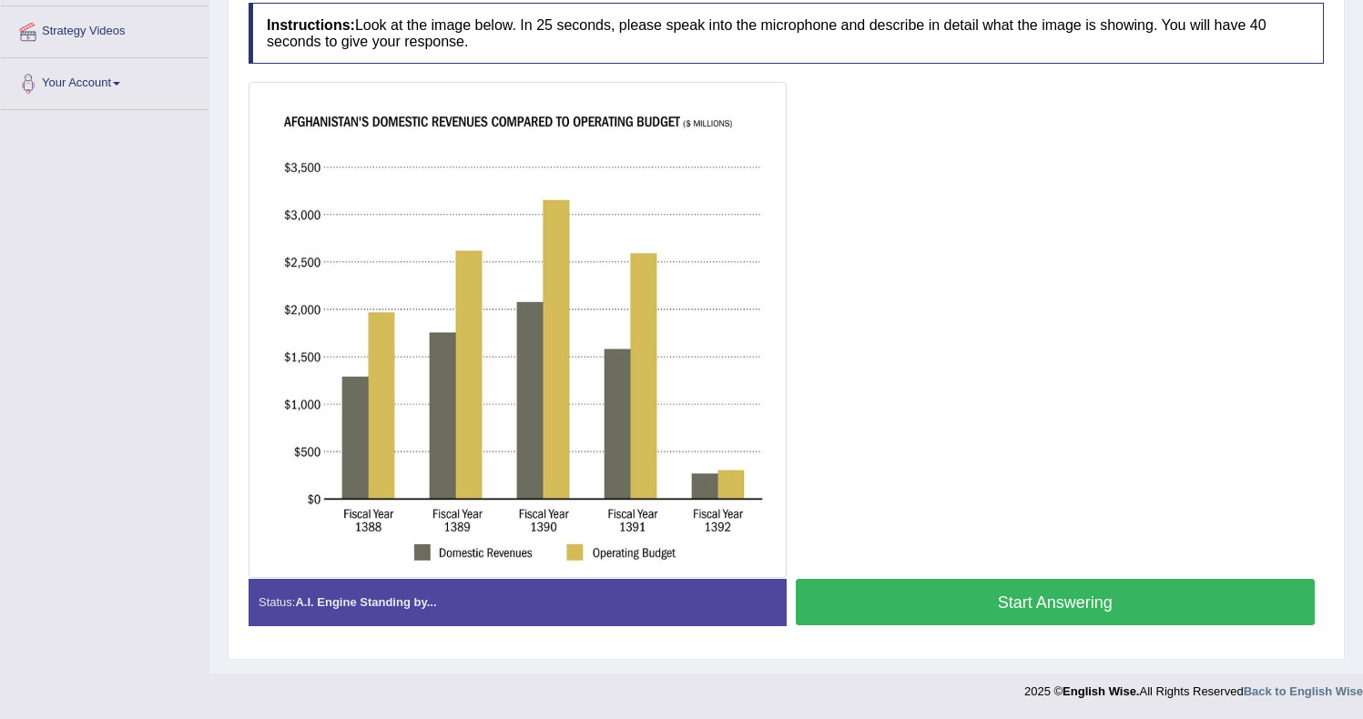
click at [981, 615] on button "Start Answering" at bounding box center [1056, 602] width 520 height 46
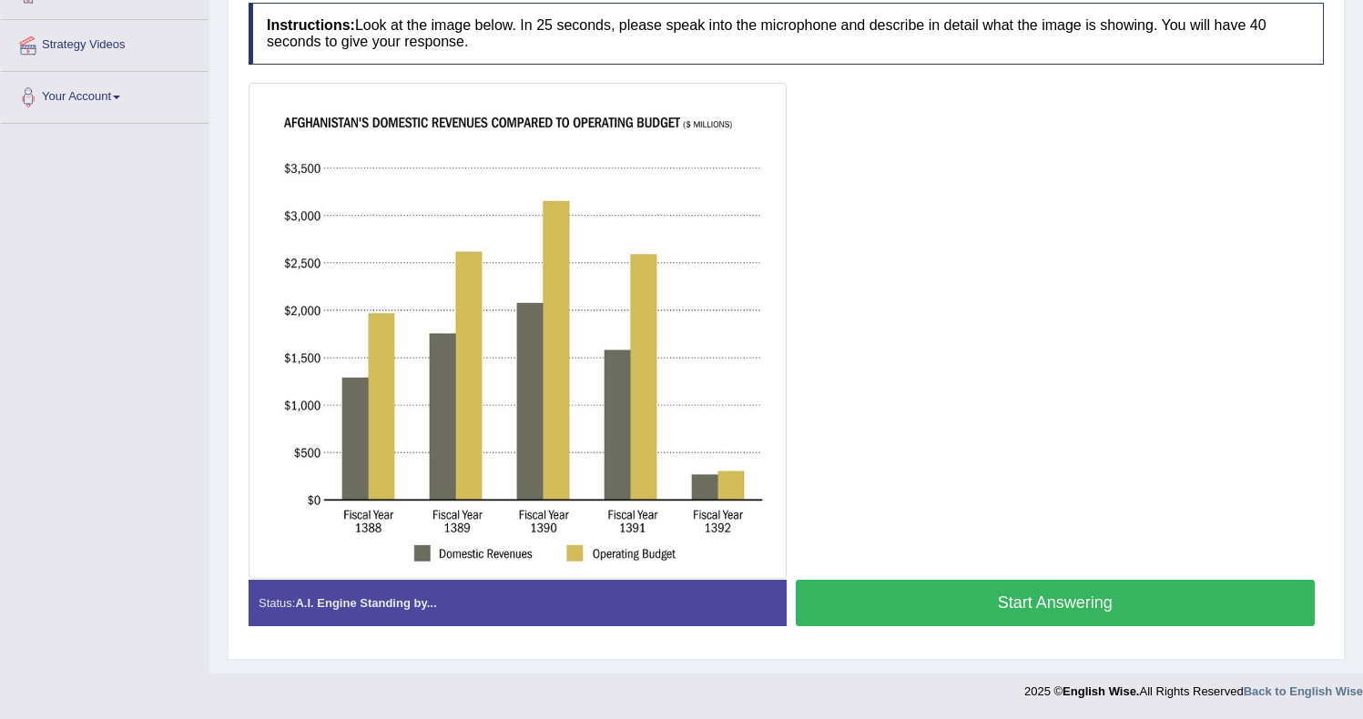
scroll to position [326, 0]
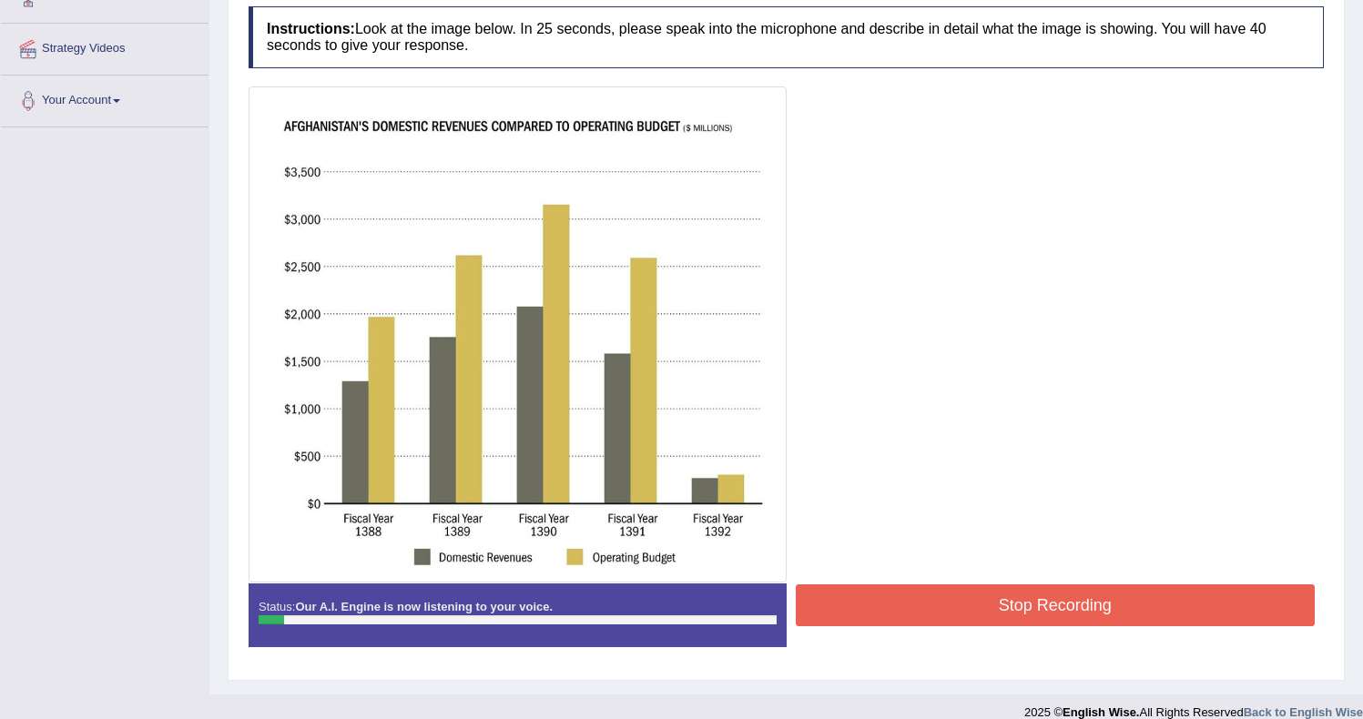
click at [930, 598] on button "Stop Recording" at bounding box center [1056, 605] width 520 height 42
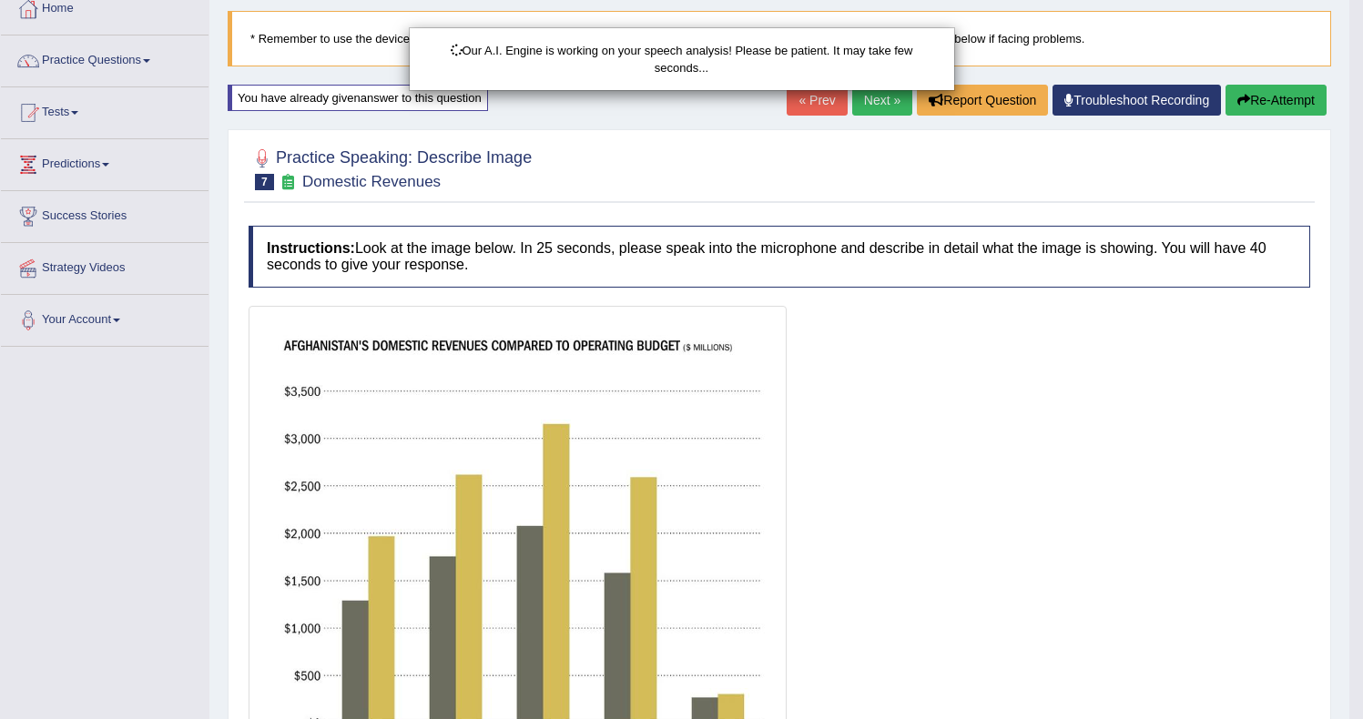
scroll to position [0, 0]
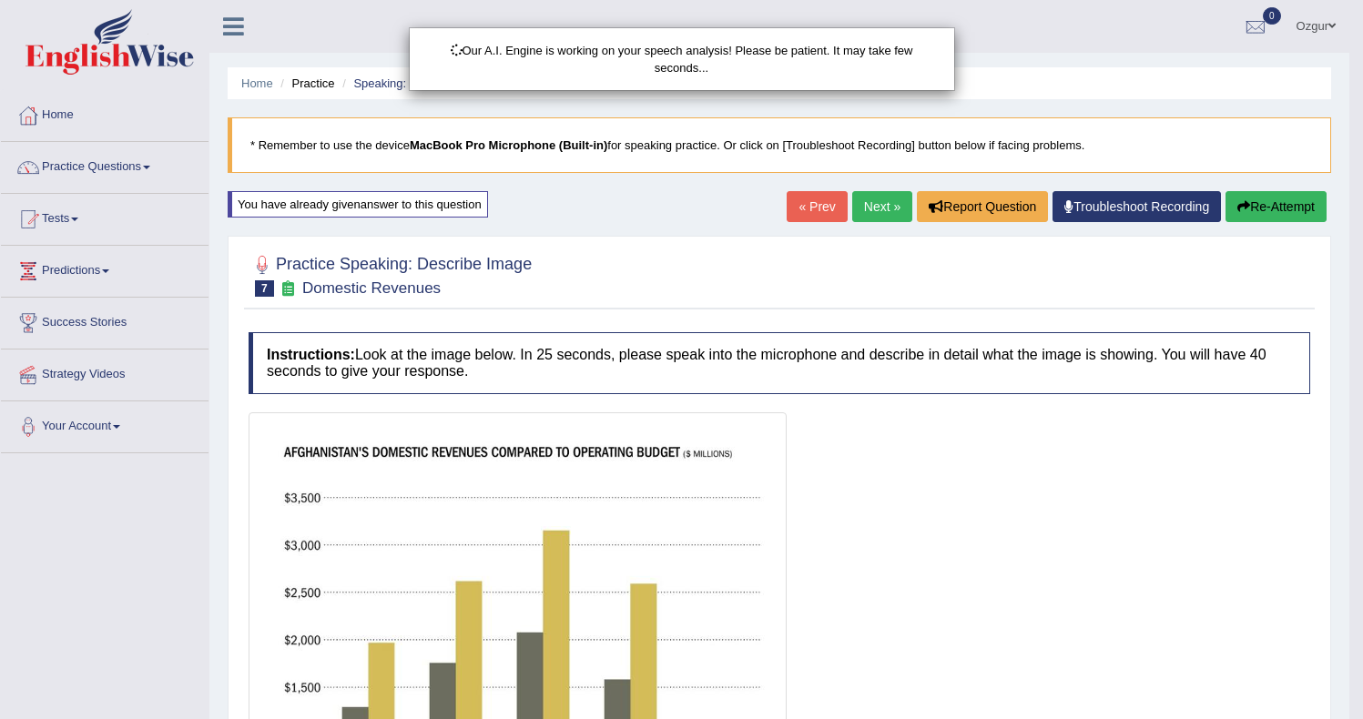
click at [155, 171] on div "Our A.I. Engine is working on your speech analysis! Please be patient. It may t…" at bounding box center [681, 359] width 1363 height 719
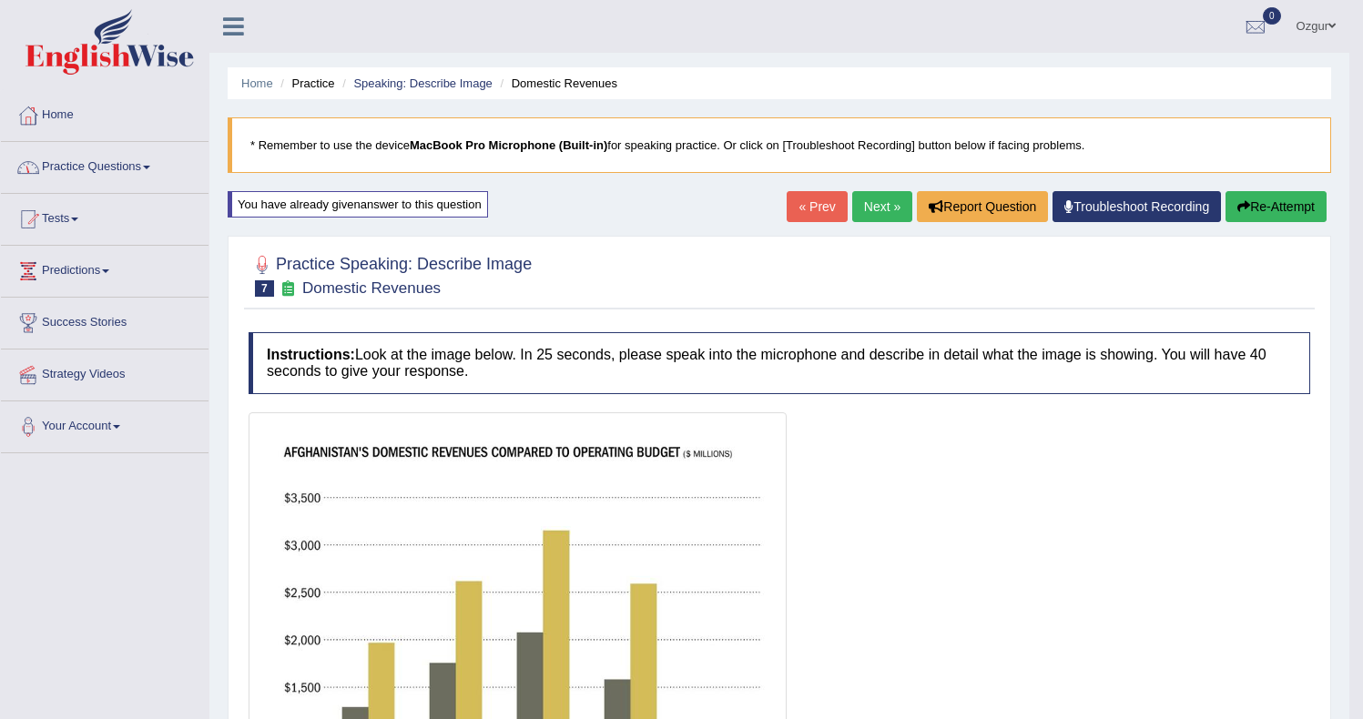
click at [147, 169] on link "Practice Questions" at bounding box center [105, 165] width 208 height 46
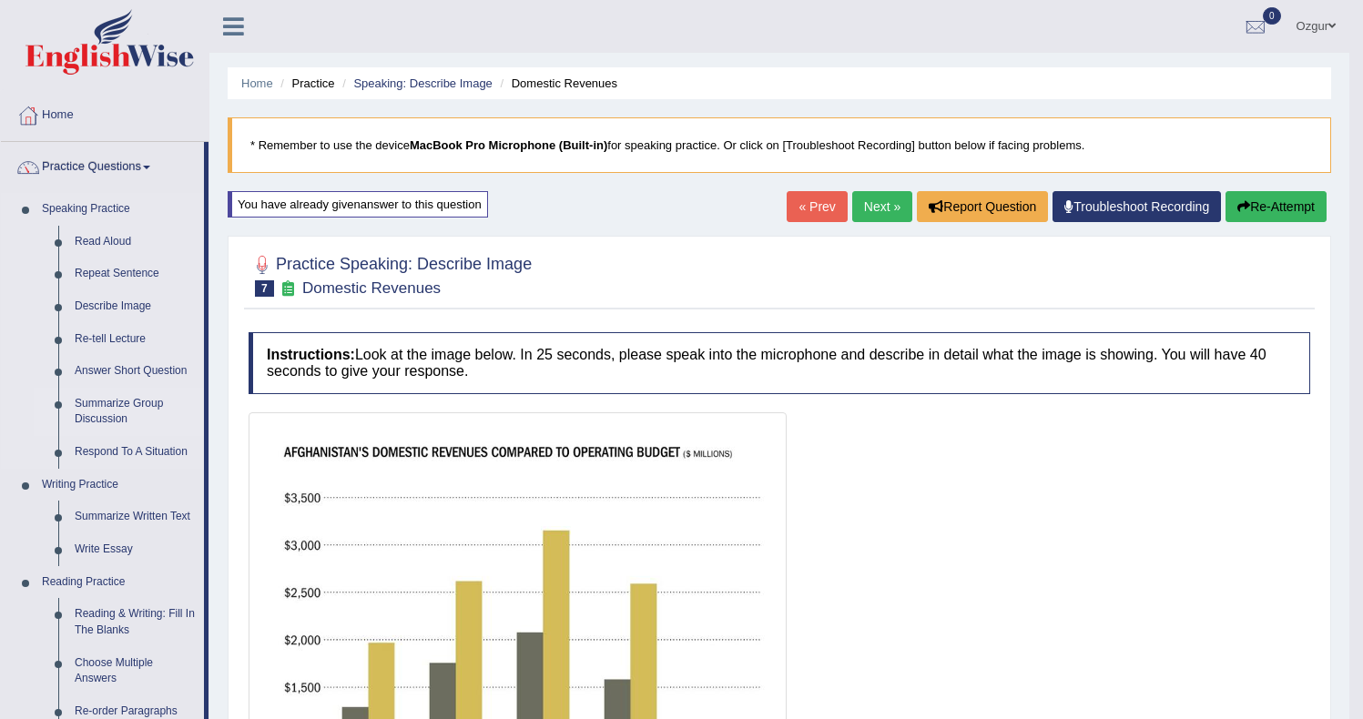
click at [110, 417] on link "Summarize Group Discussion" at bounding box center [134, 412] width 137 height 48
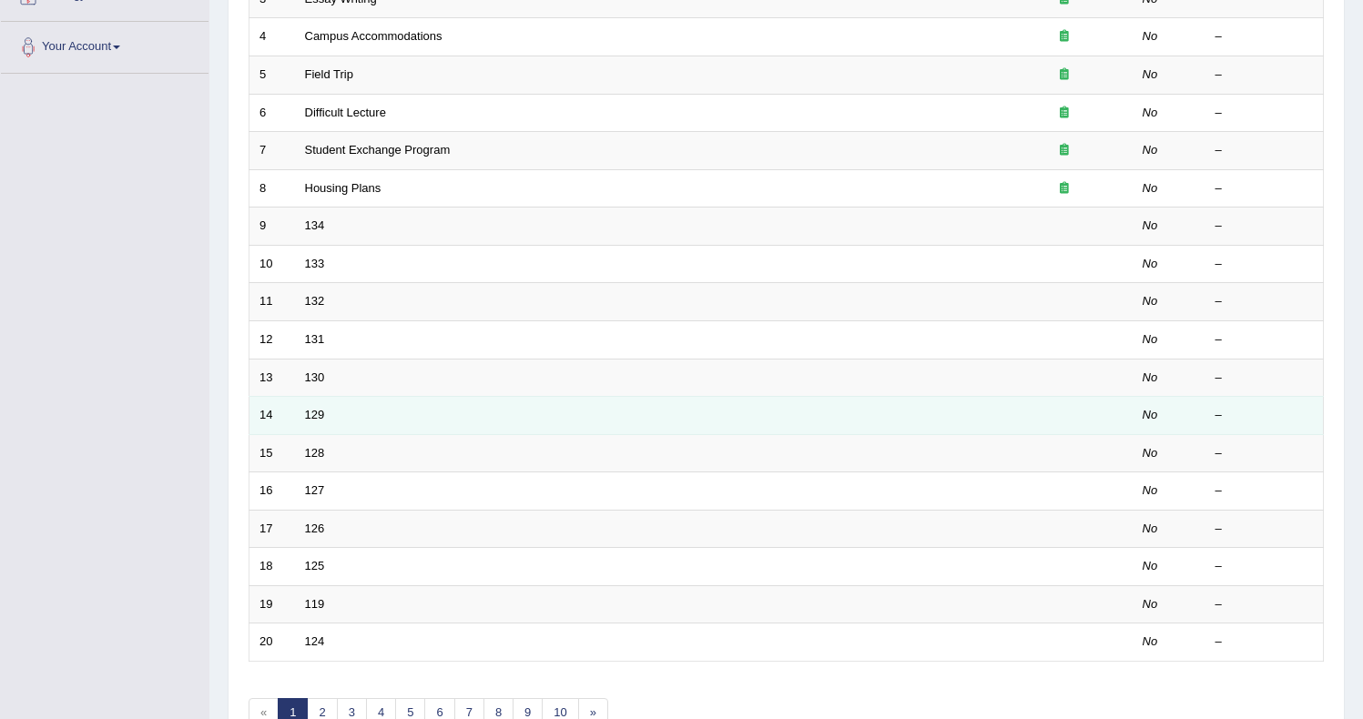
scroll to position [4, 0]
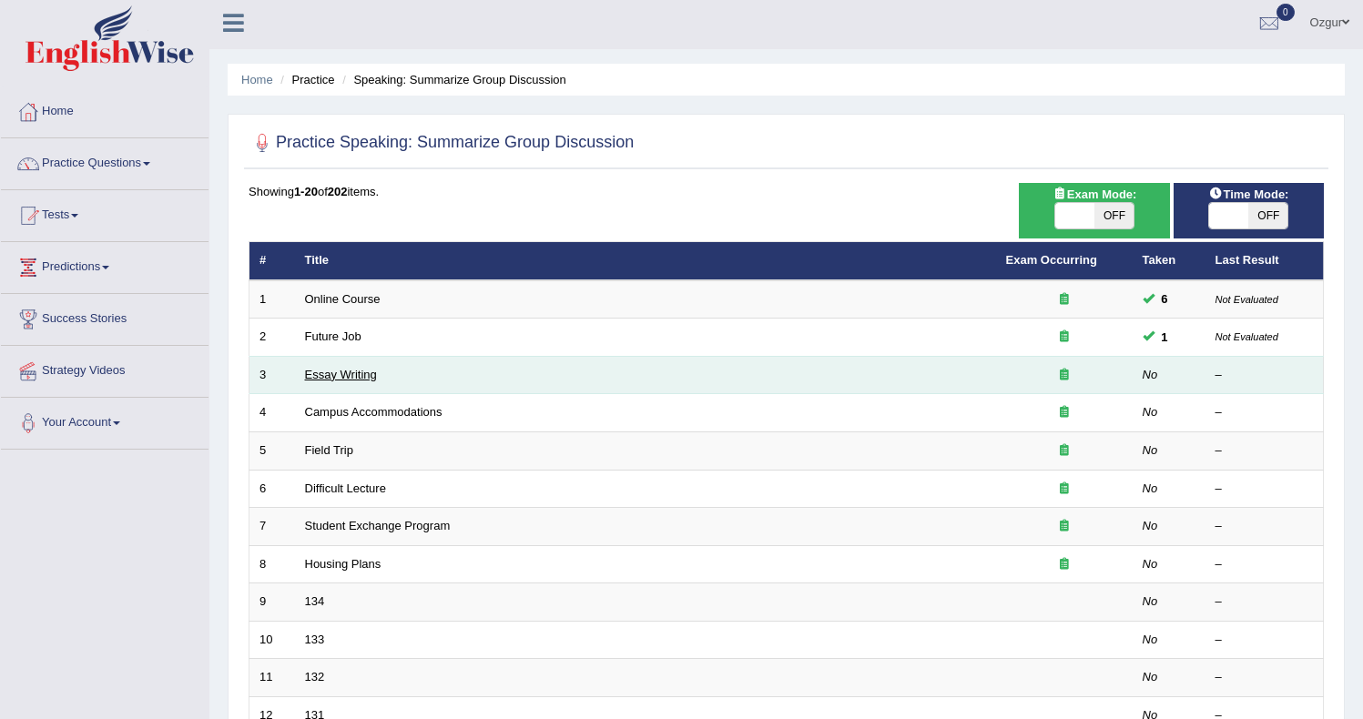
click at [336, 374] on link "Essay Writing" at bounding box center [341, 375] width 72 height 14
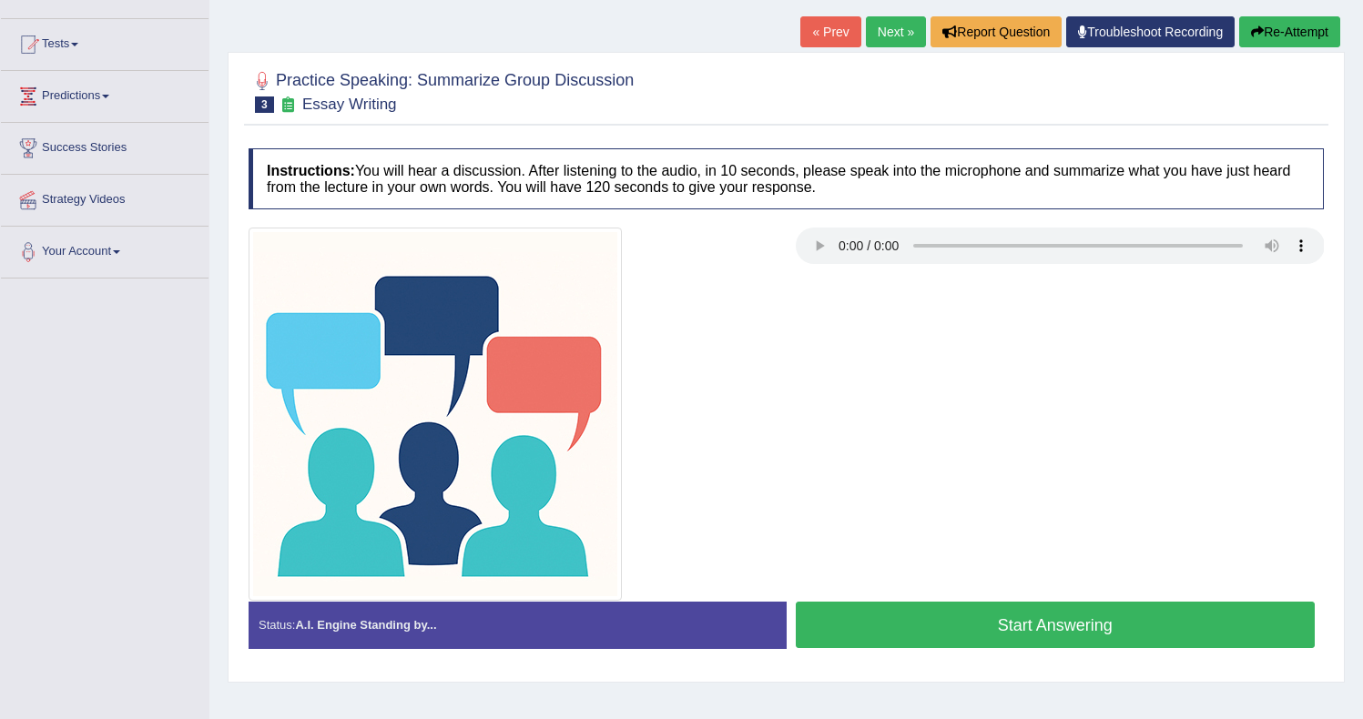
scroll to position [237, 0]
